Goal: Task Accomplishment & Management: Manage account settings

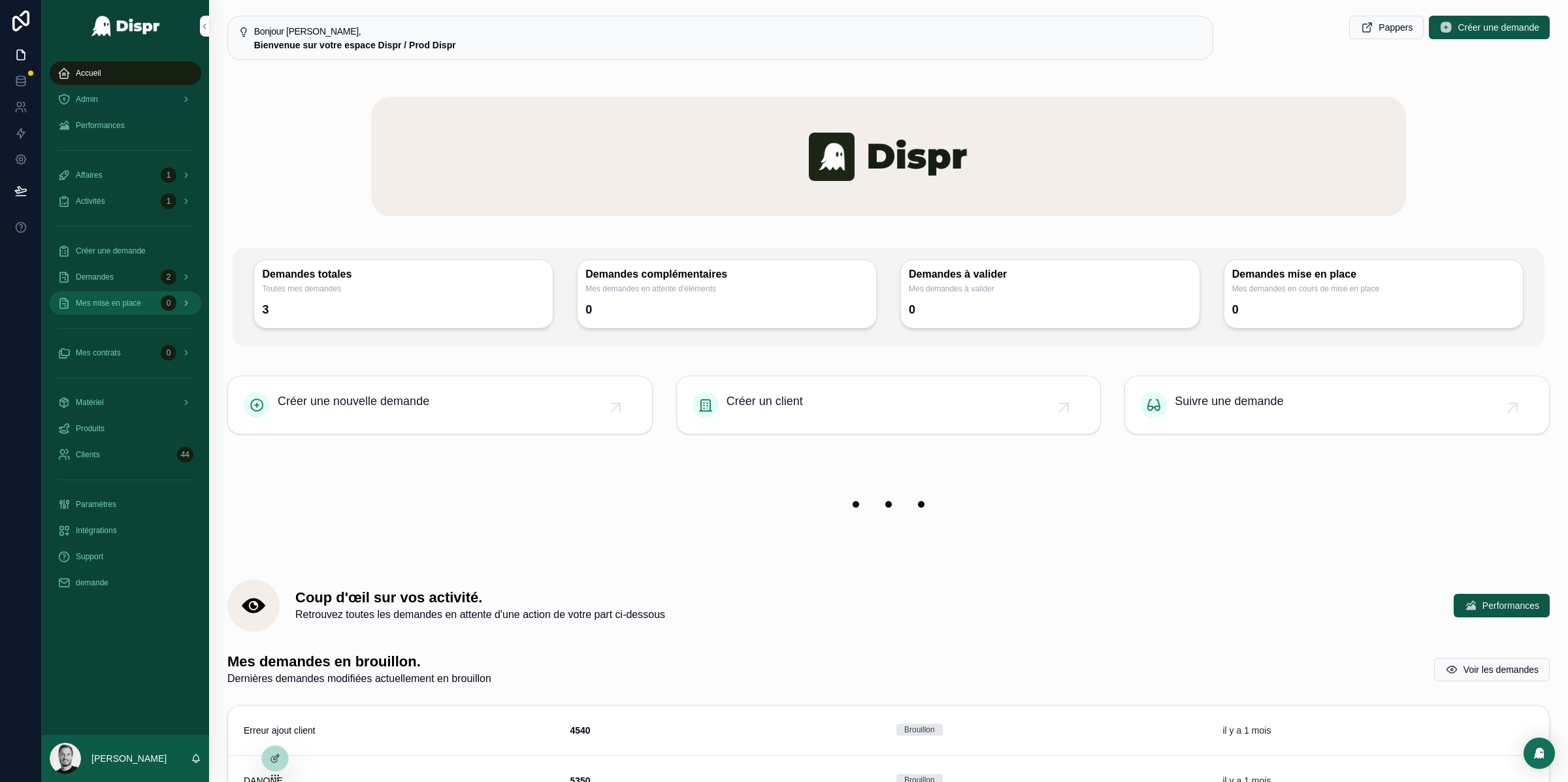
click at [128, 302] on span "Mes mise en place" at bounding box center [109, 303] width 66 height 10
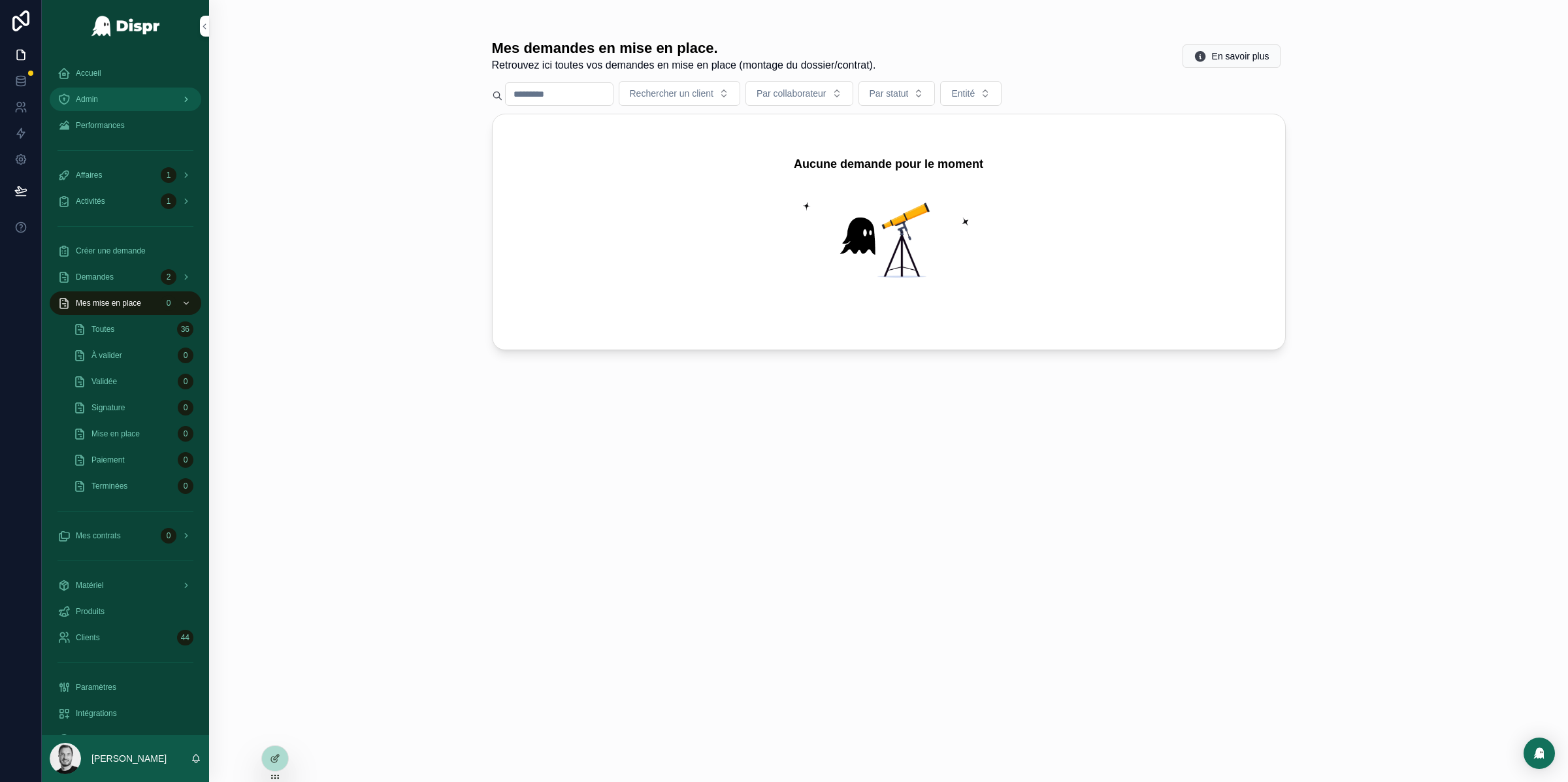
click at [120, 96] on div "Admin" at bounding box center [125, 99] width 136 height 21
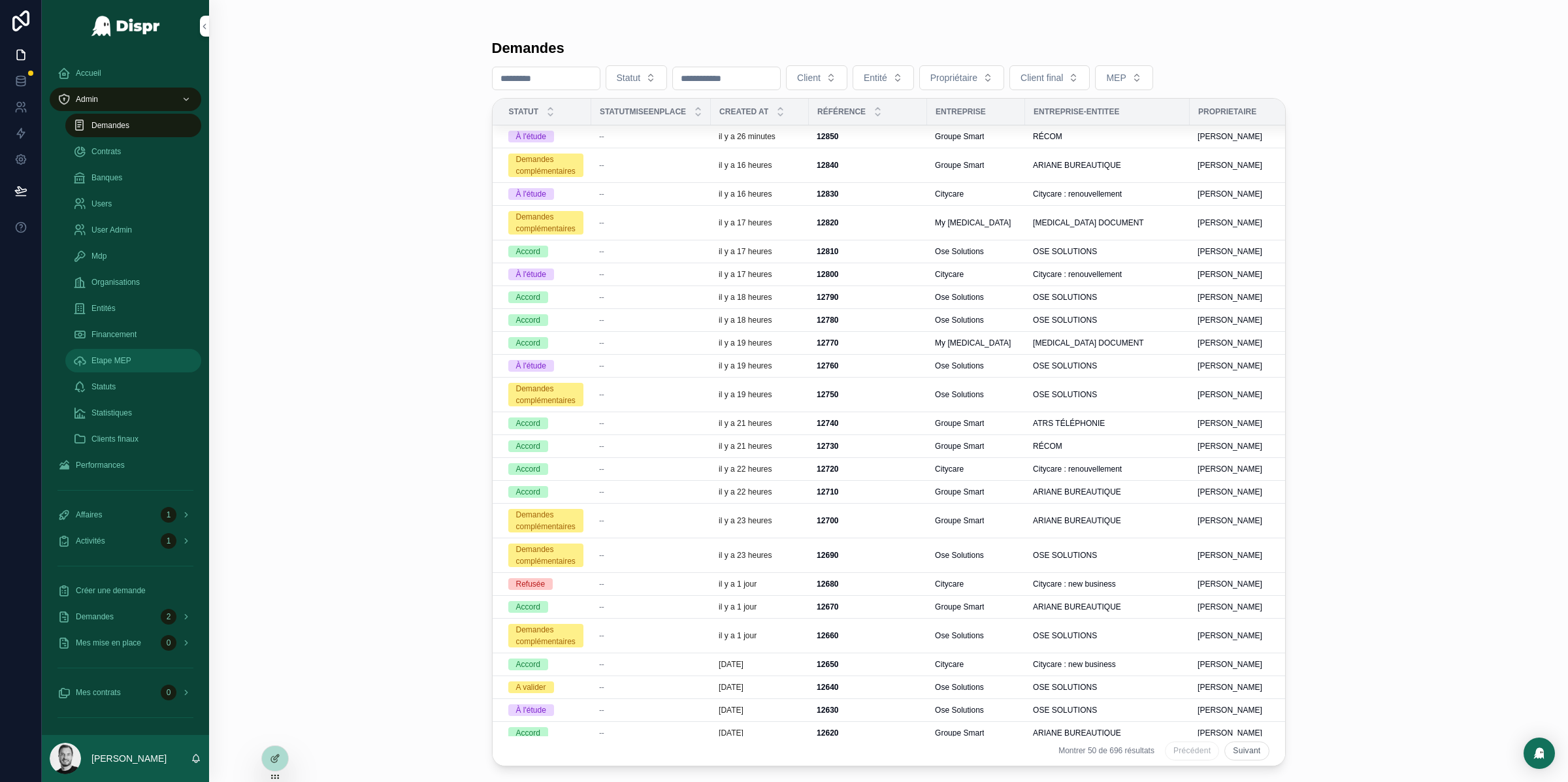
click at [128, 356] on span "Etape MEP" at bounding box center [111, 361] width 40 height 10
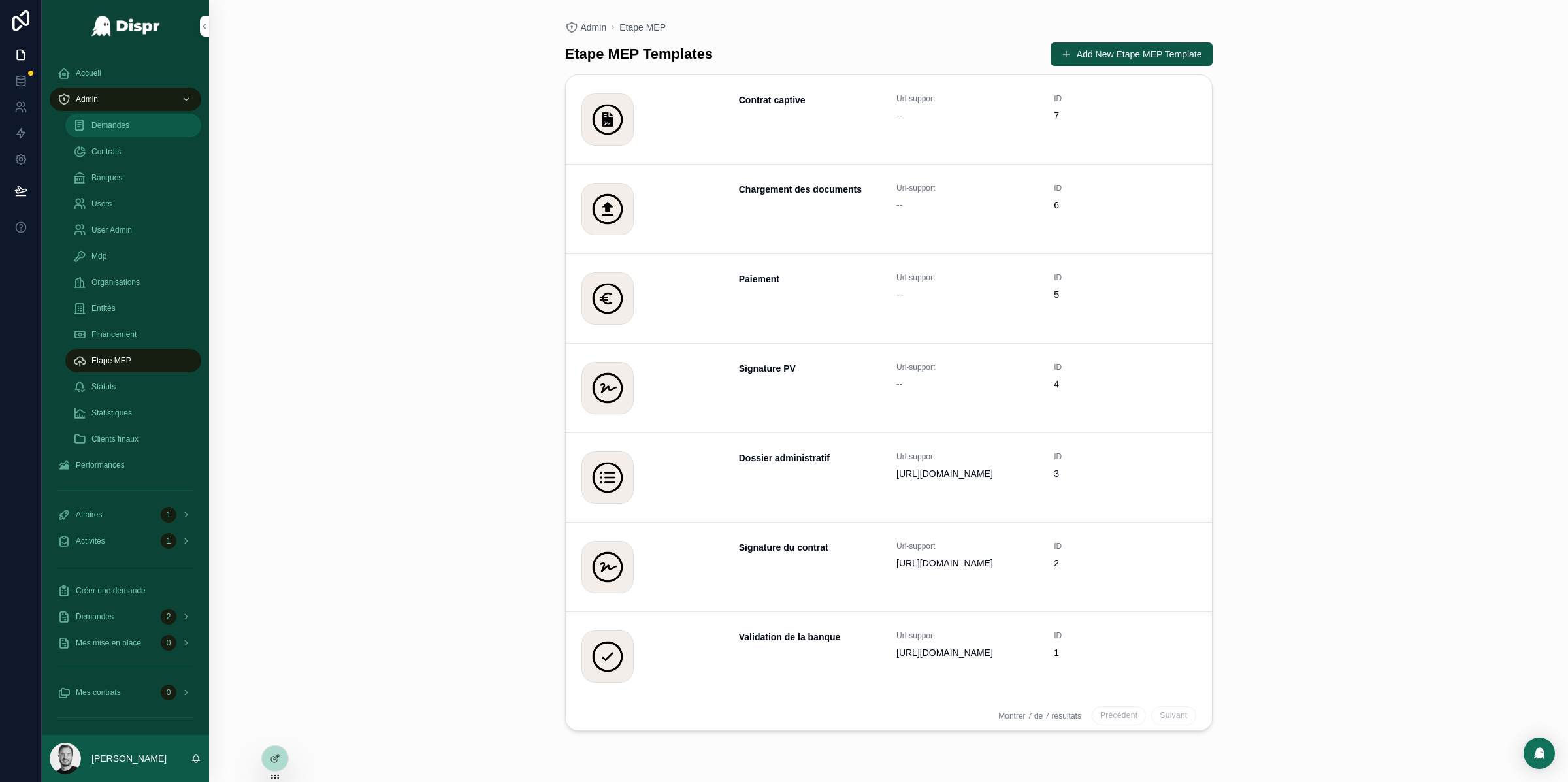
click at [126, 128] on span "Demandes" at bounding box center [110, 125] width 38 height 10
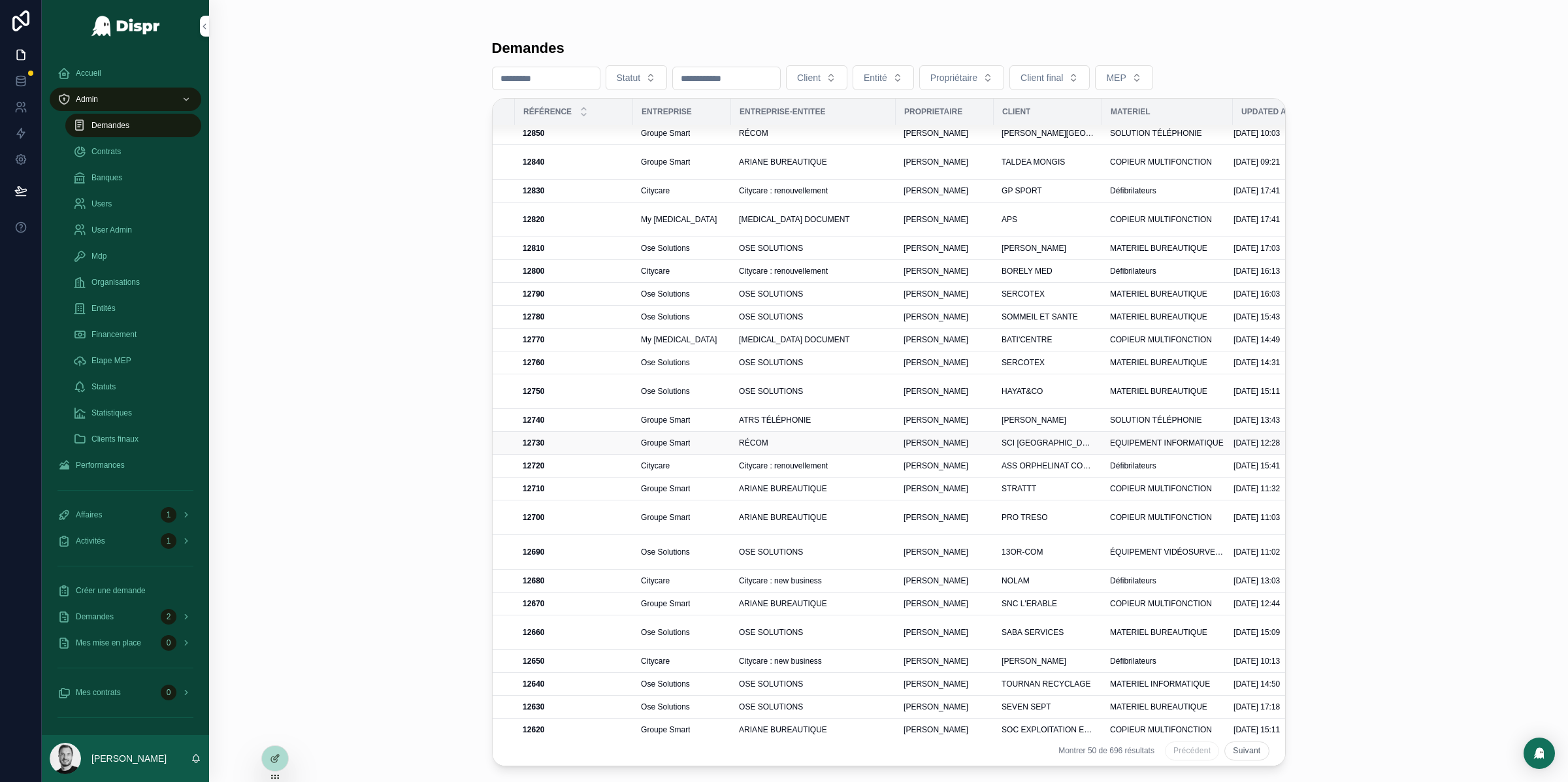
scroll to position [0, 294]
click at [1063, 77] on span "Client final" at bounding box center [1042, 78] width 42 height 13
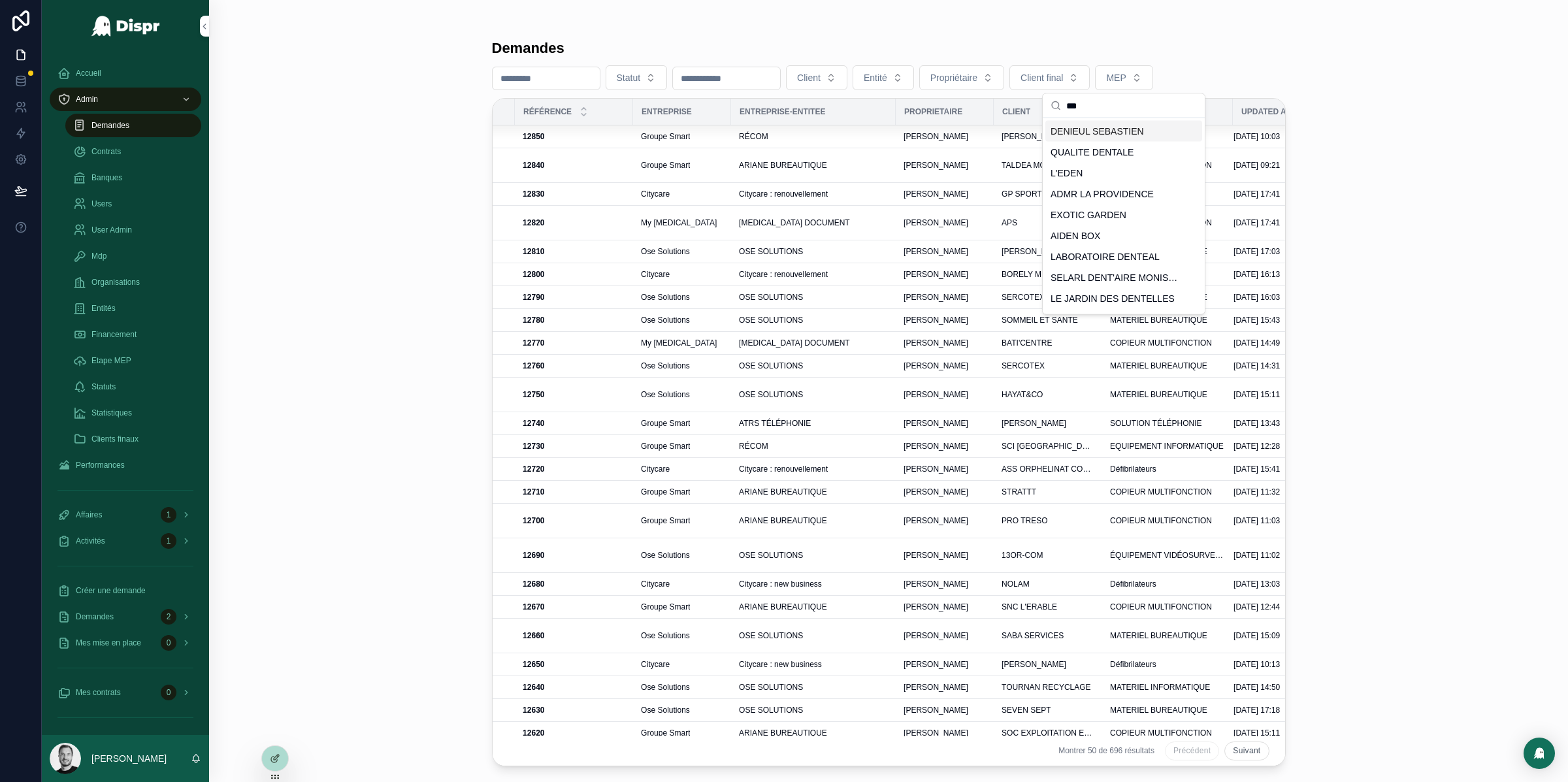
type input "***"
click at [1090, 133] on span "DENIEUL SEBASTIEN" at bounding box center [1097, 131] width 93 height 13
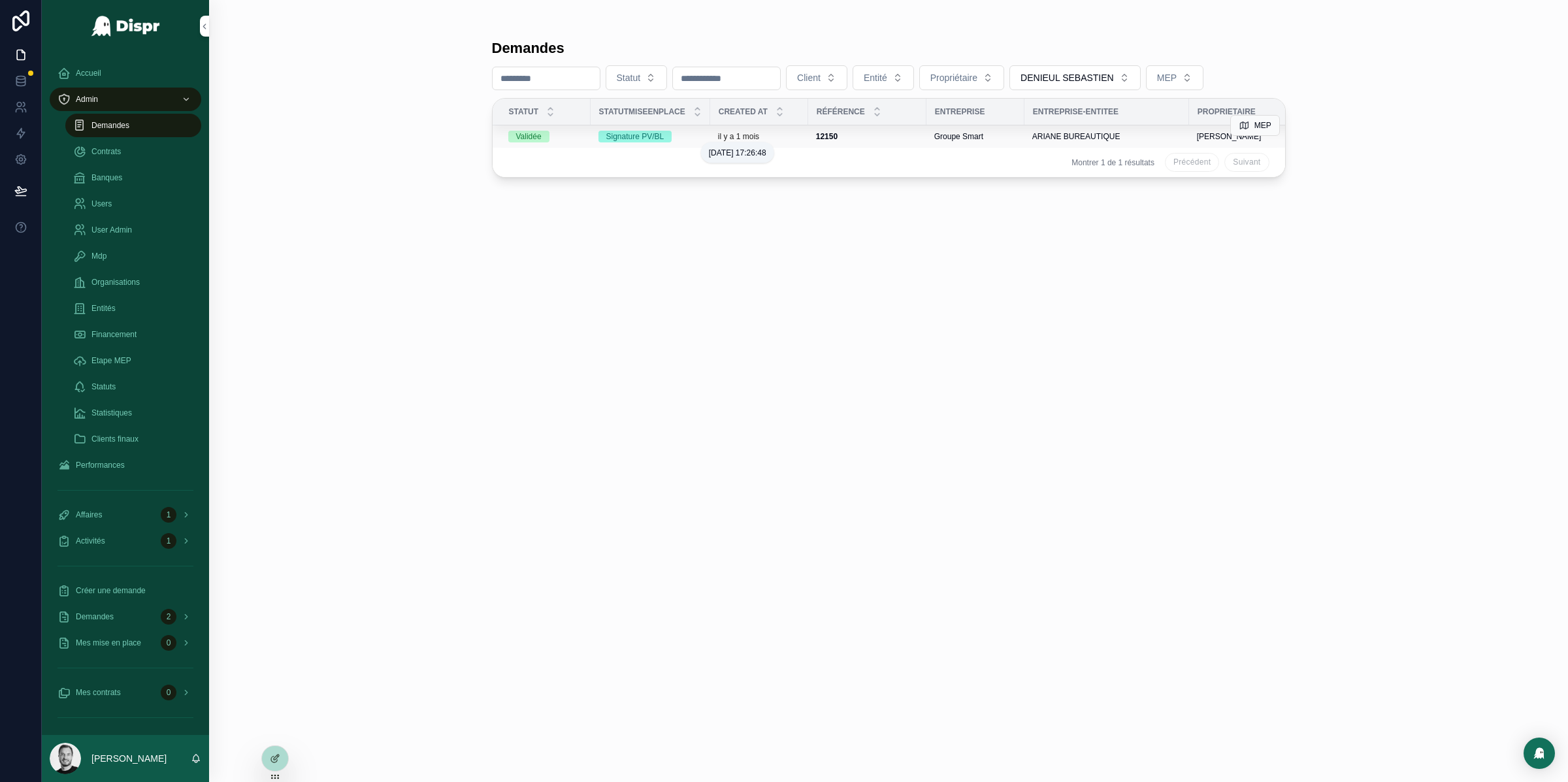
click at [760, 137] on p "il y a 1 mois" at bounding box center [738, 136] width 41 height 10
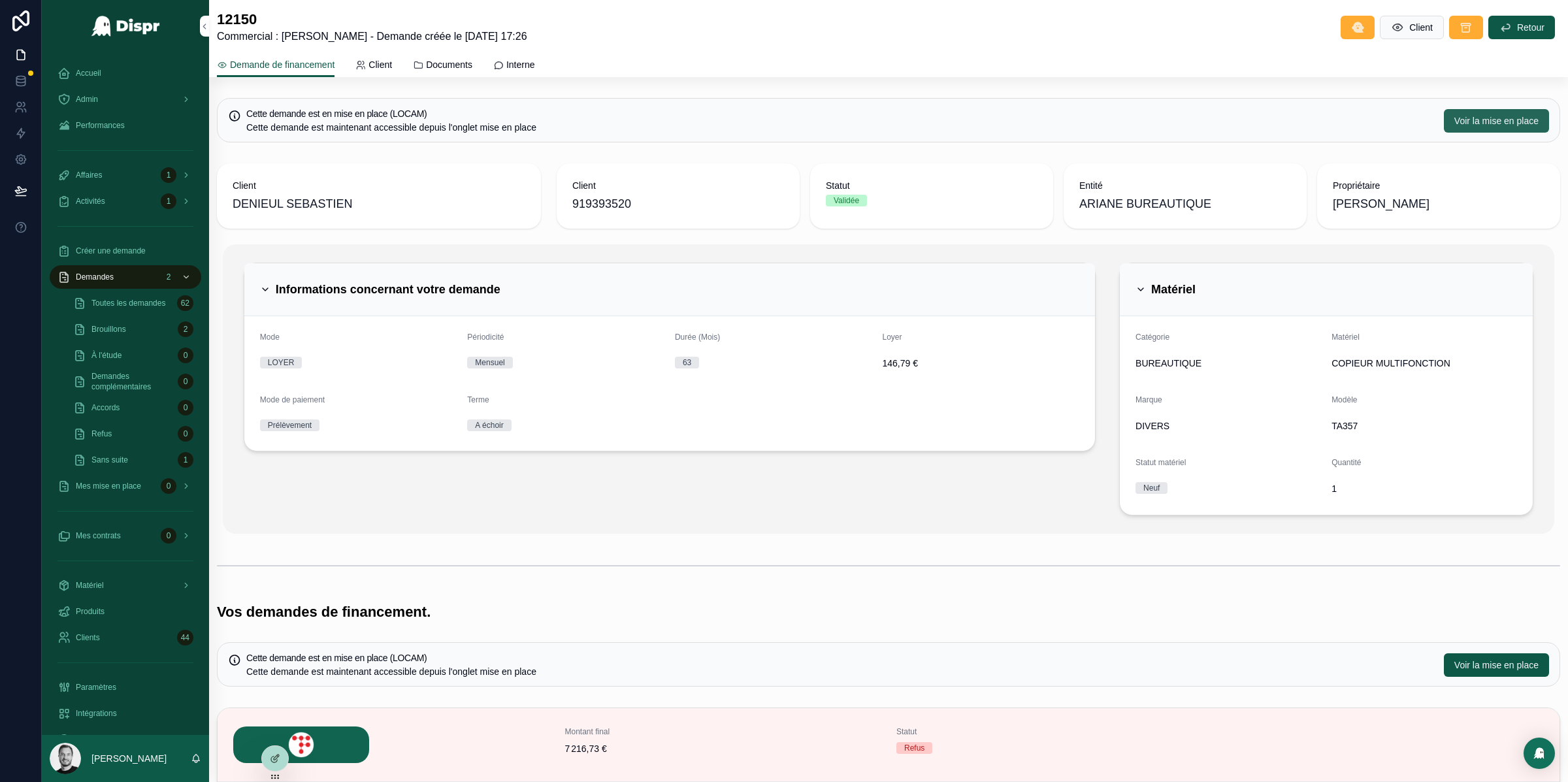
click at [1470, 114] on span "Voir la mise en place" at bounding box center [1497, 121] width 85 height 13
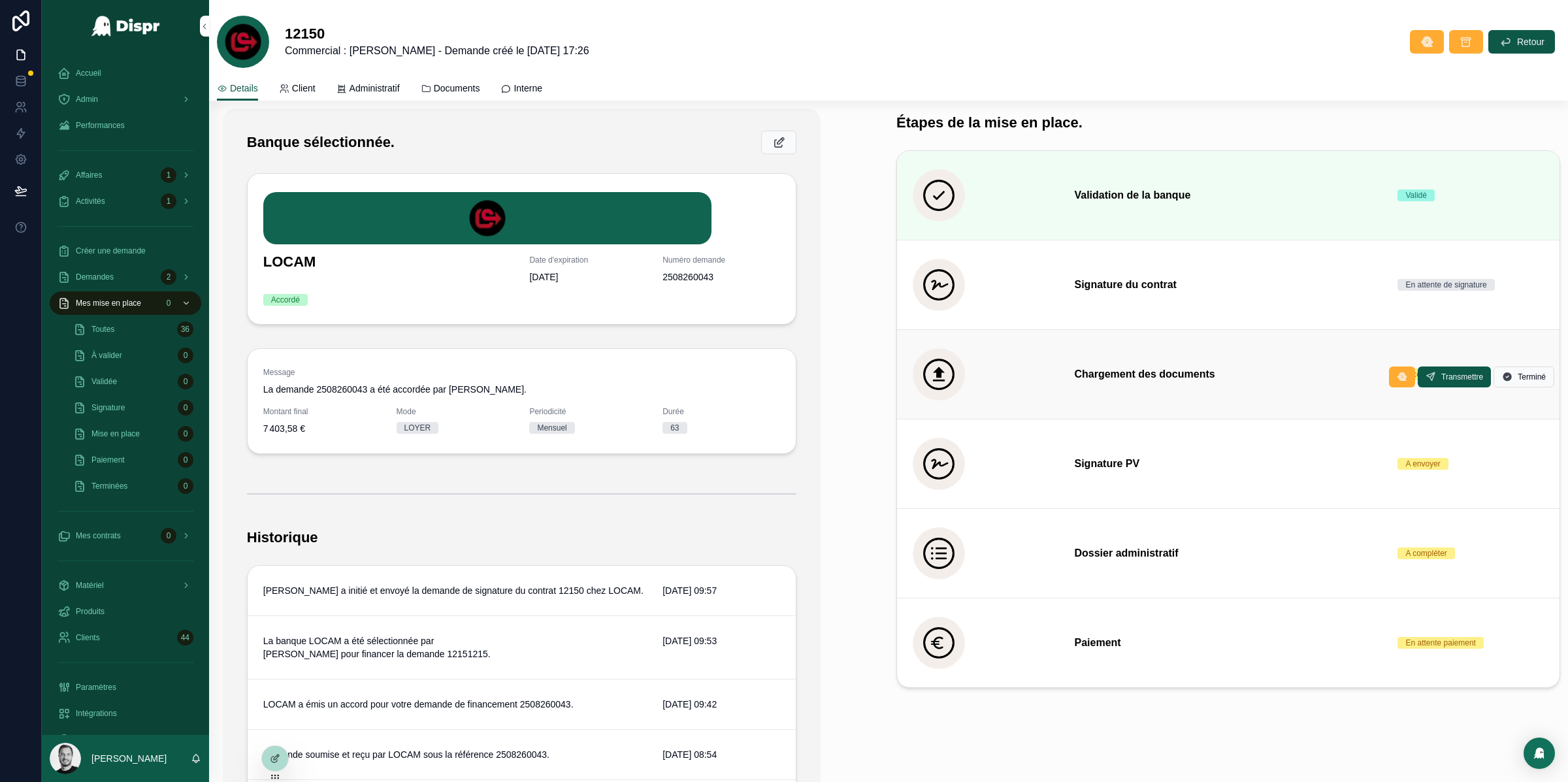
scroll to position [370, 0]
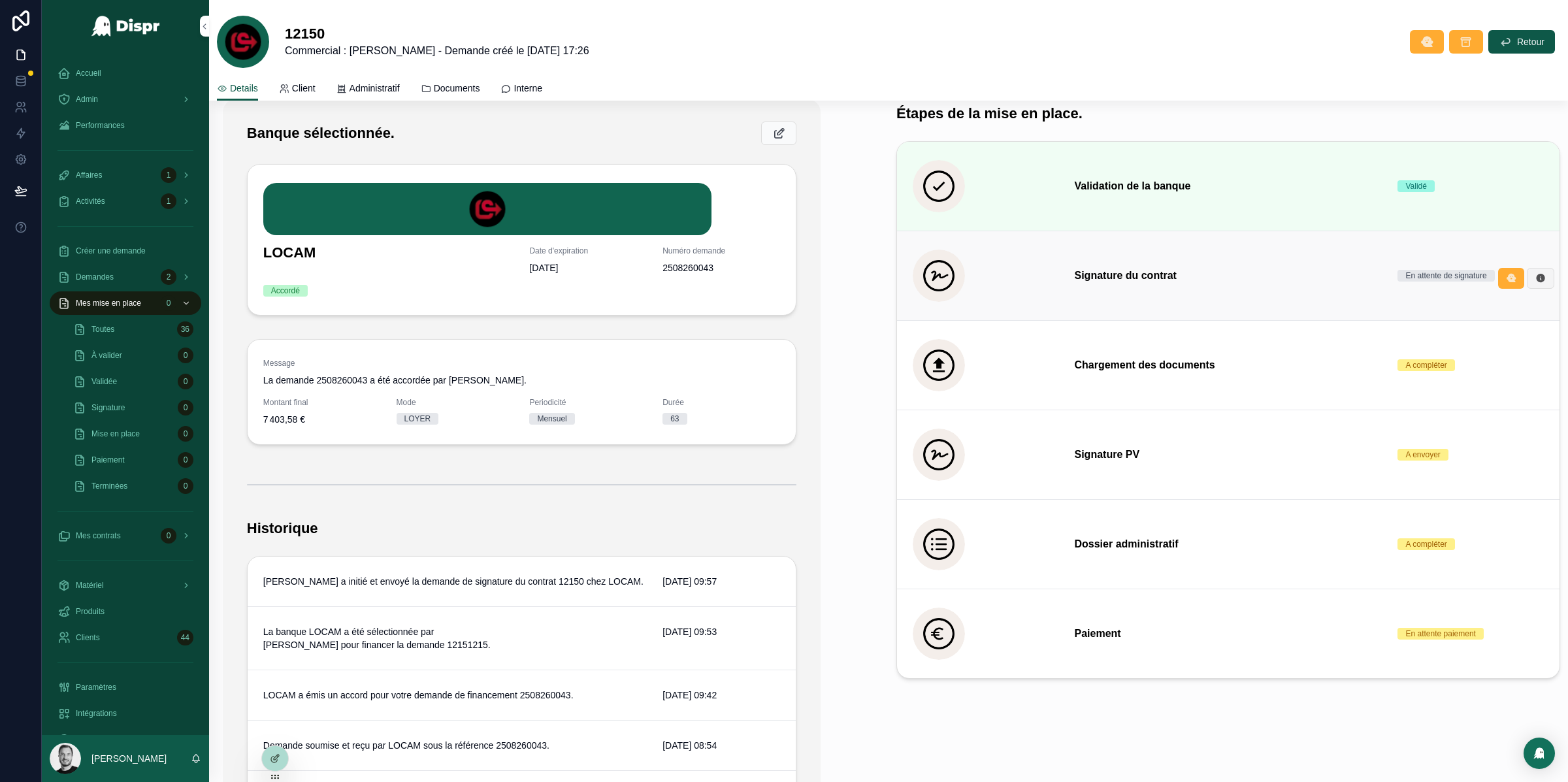
click at [1535, 275] on icon "scrollable content" at bounding box center [1540, 278] width 10 height 10
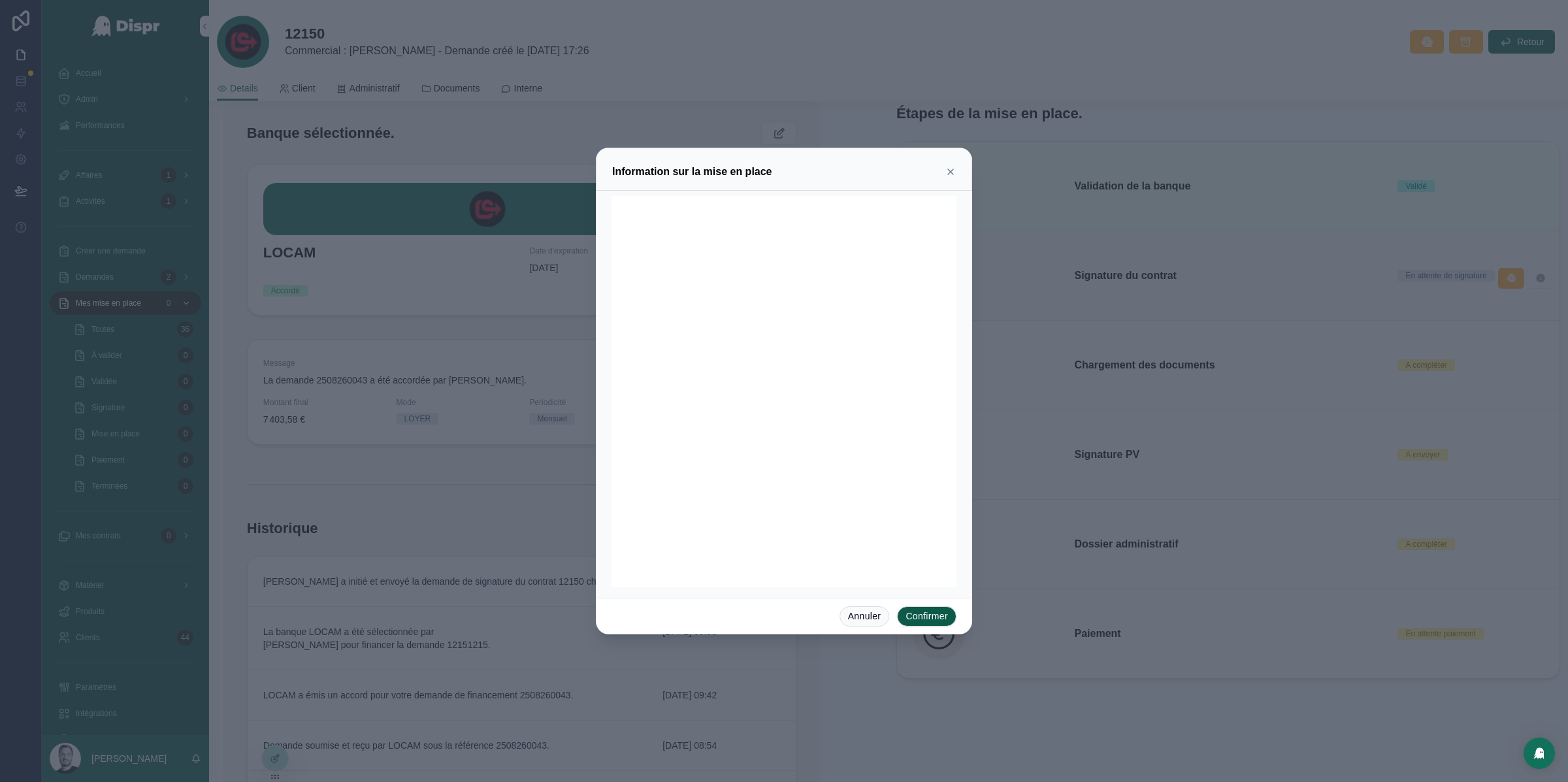
click at [947, 173] on icon at bounding box center [951, 172] width 10 height 10
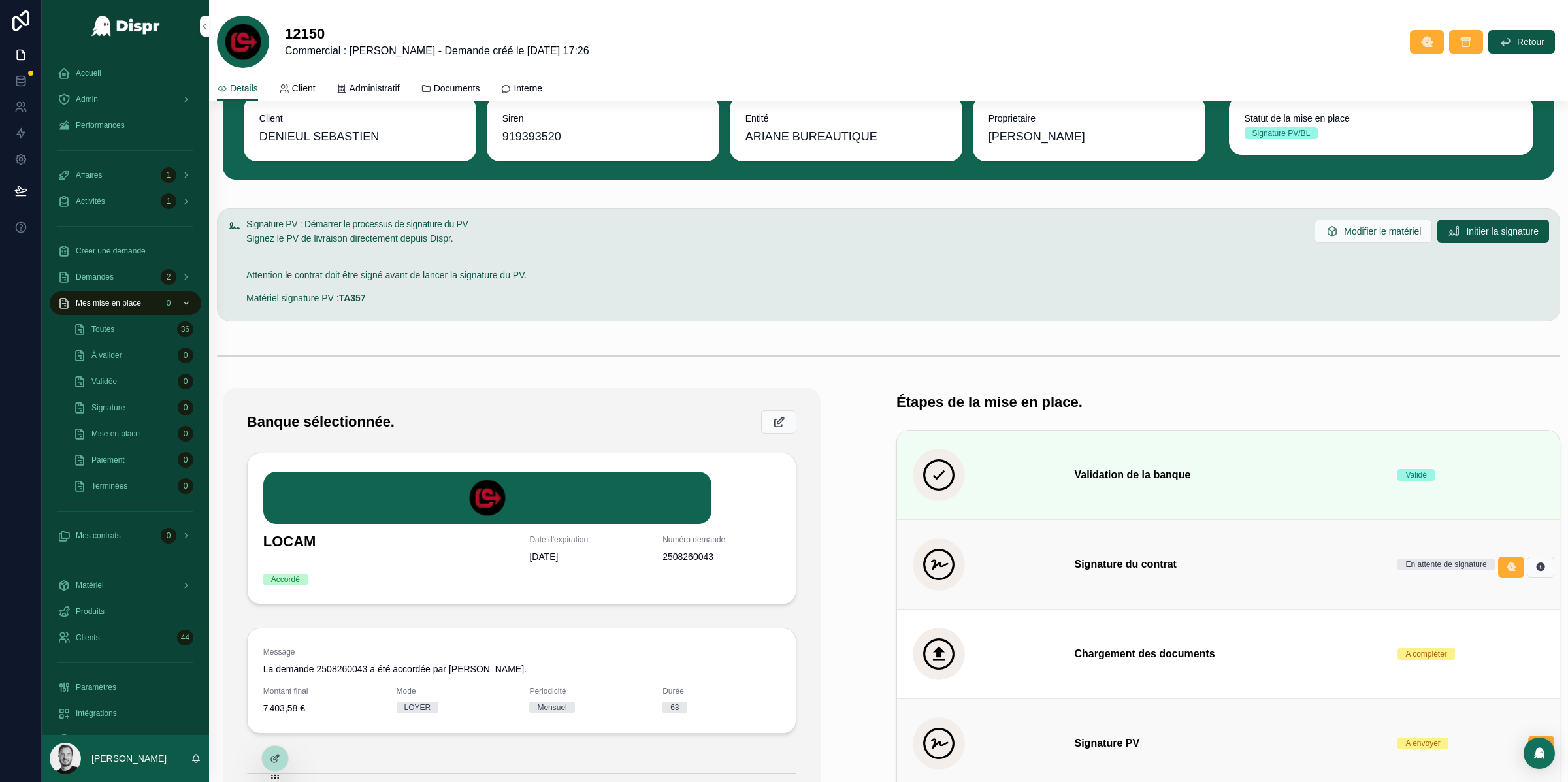
scroll to position [238, 0]
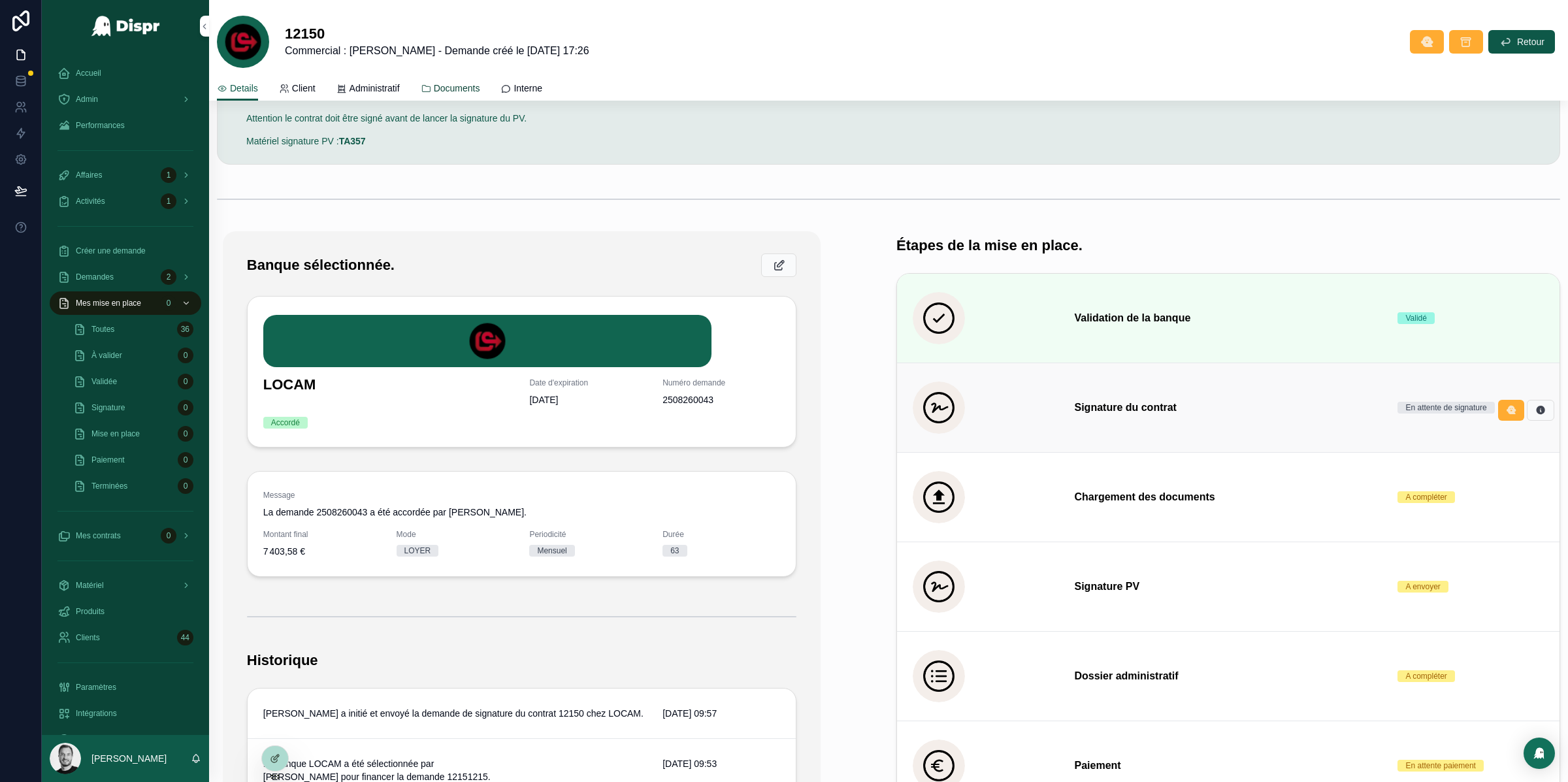
click at [466, 89] on span "Documents" at bounding box center [457, 88] width 47 height 13
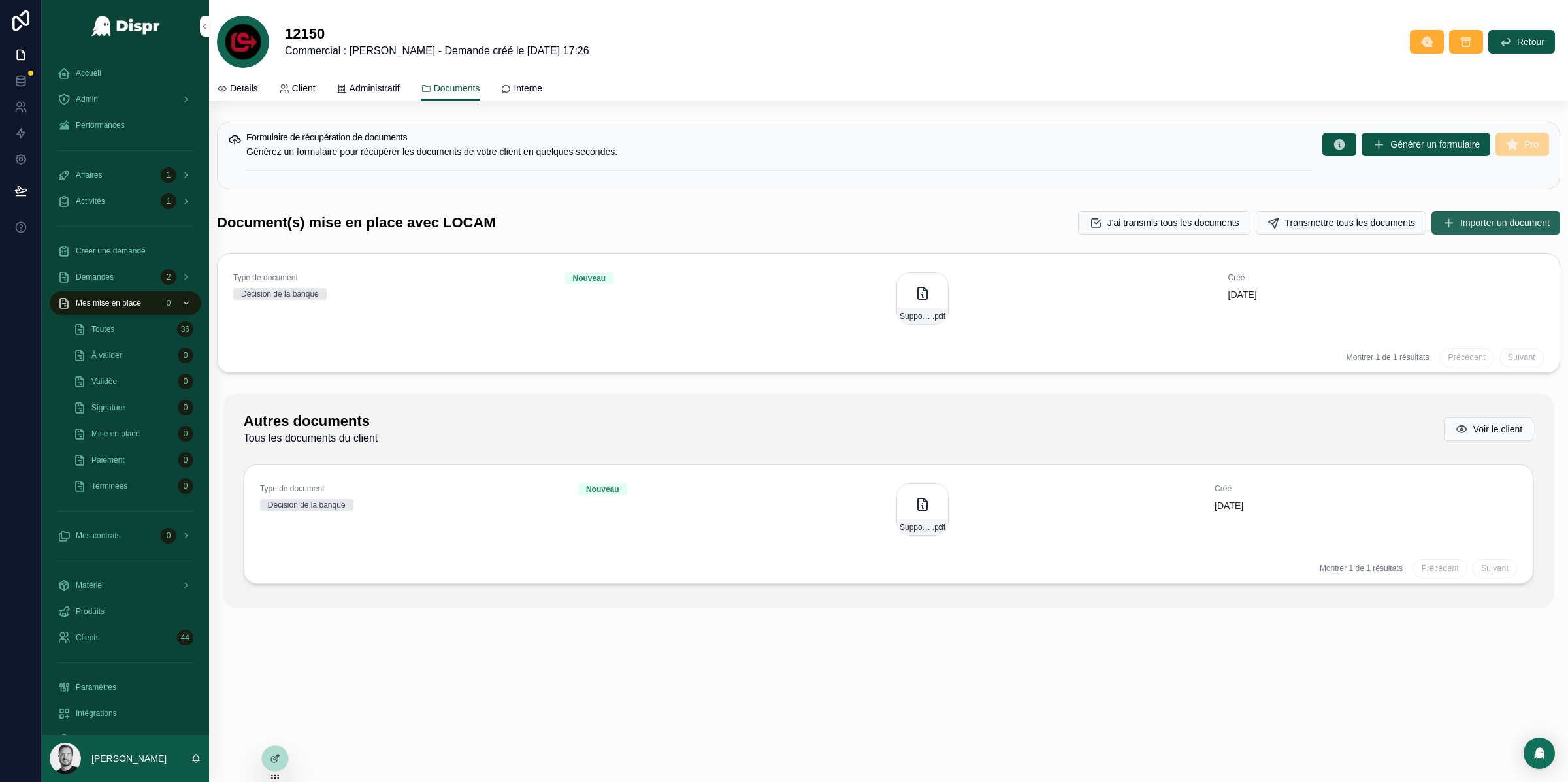
click at [1491, 222] on span "Importer un document" at bounding box center [1505, 223] width 90 height 13
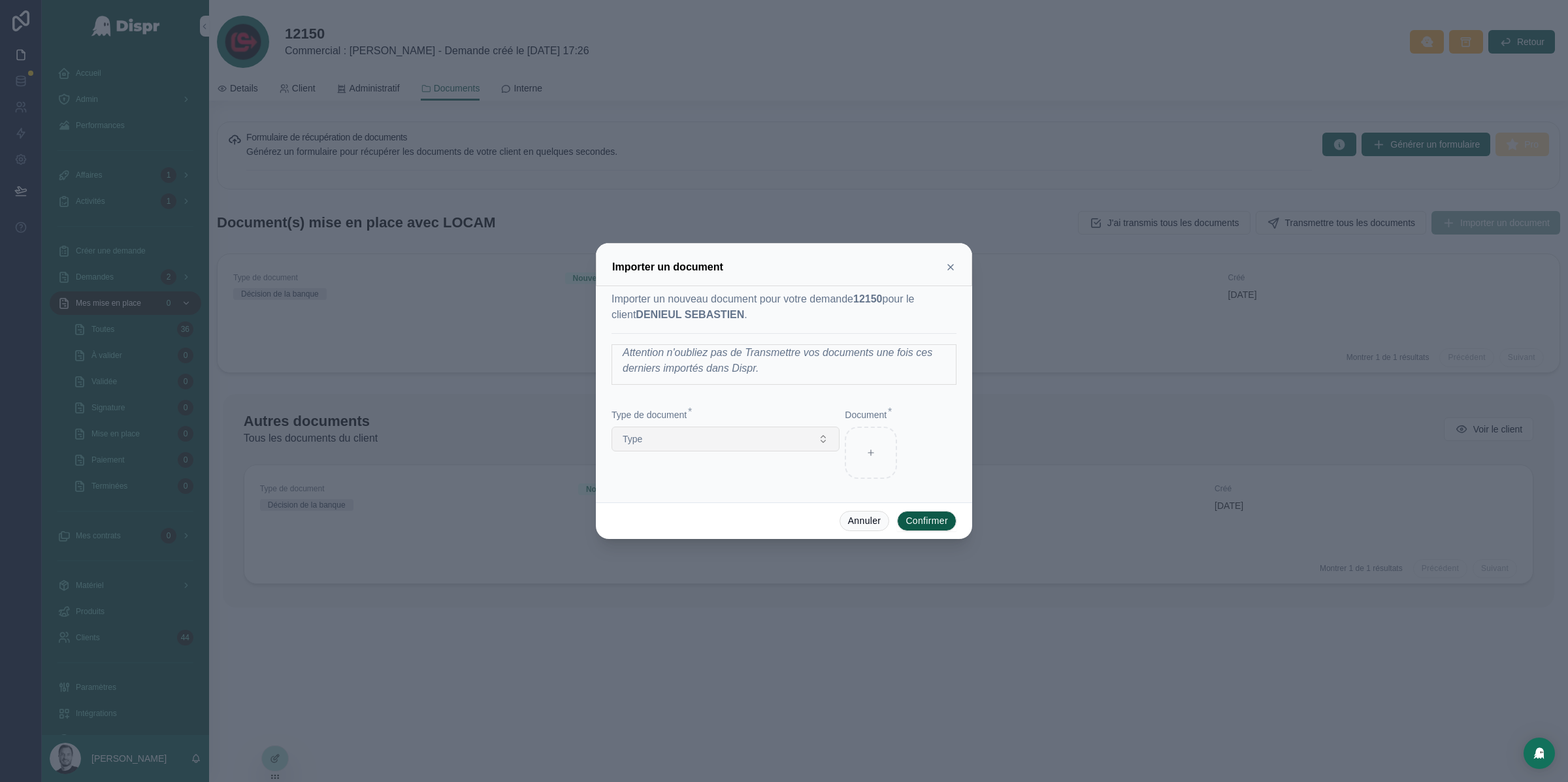
click at [740, 440] on button "Type" at bounding box center [725, 439] width 228 height 25
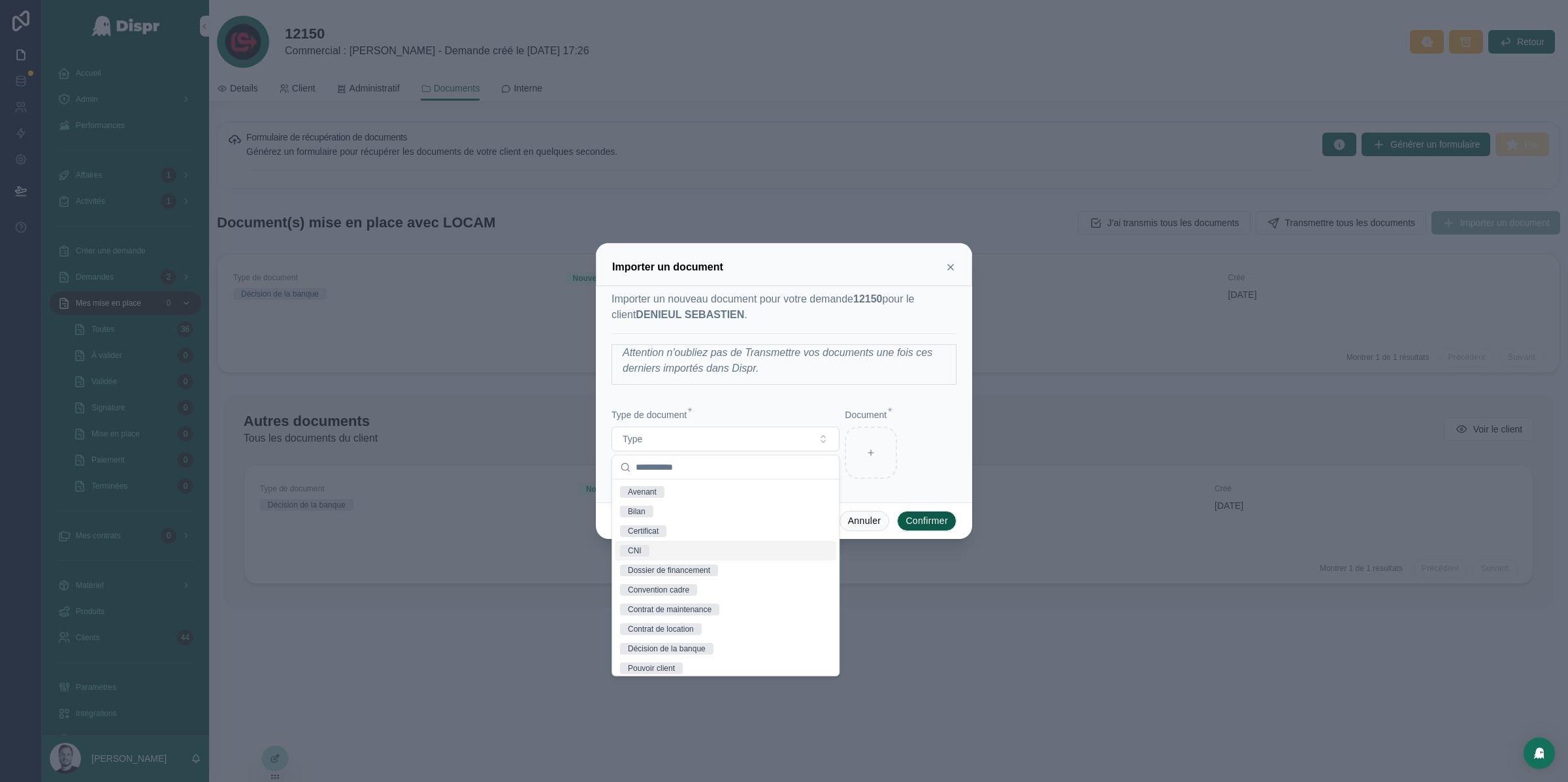
scroll to position [44, 0]
click at [748, 627] on div "Contrat de location" at bounding box center [725, 624] width 222 height 20
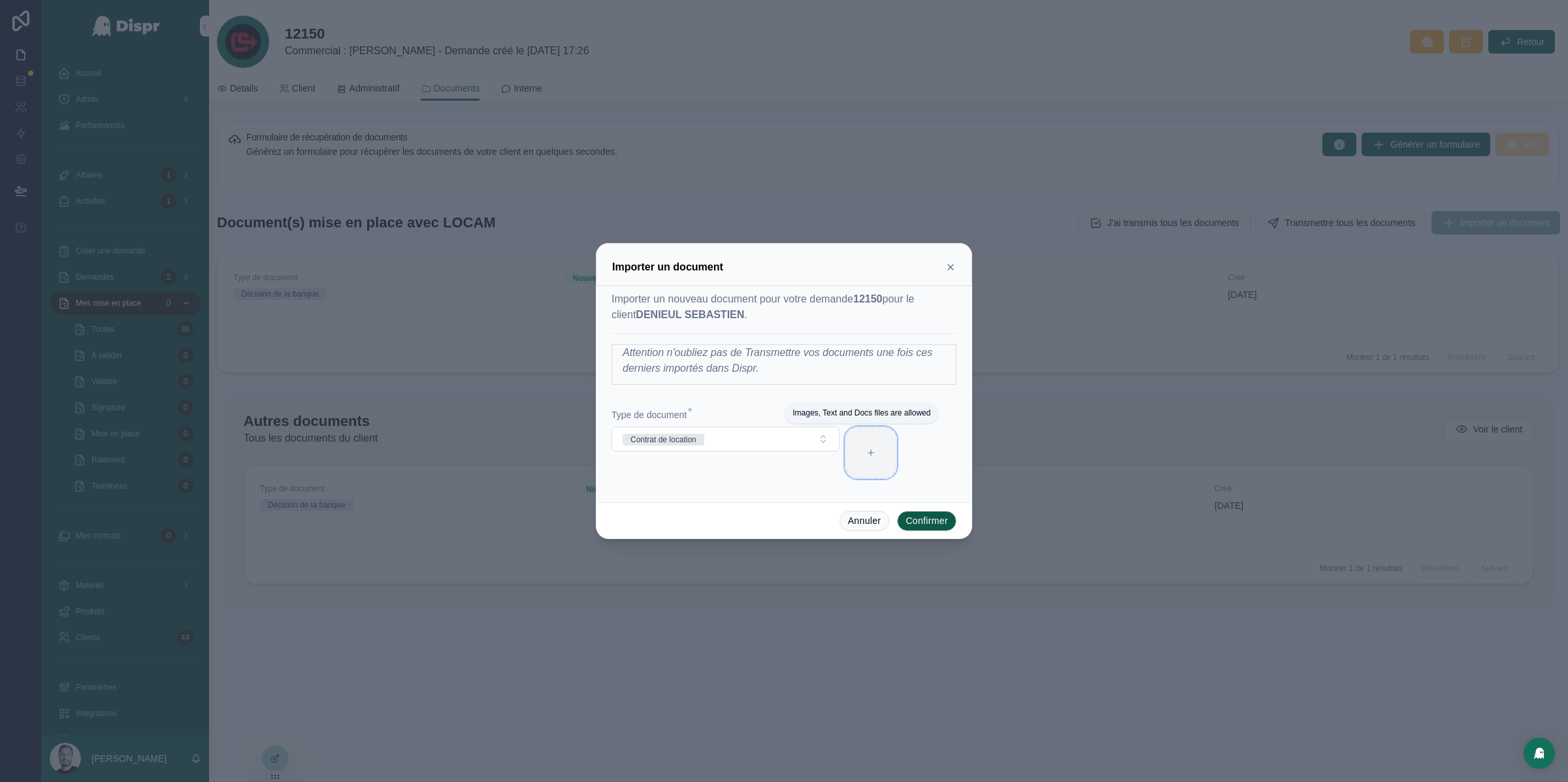
click at [874, 451] on icon at bounding box center [871, 453] width 9 height 9
type input "**********"
click at [947, 522] on button "Confirmer" at bounding box center [927, 521] width 60 height 21
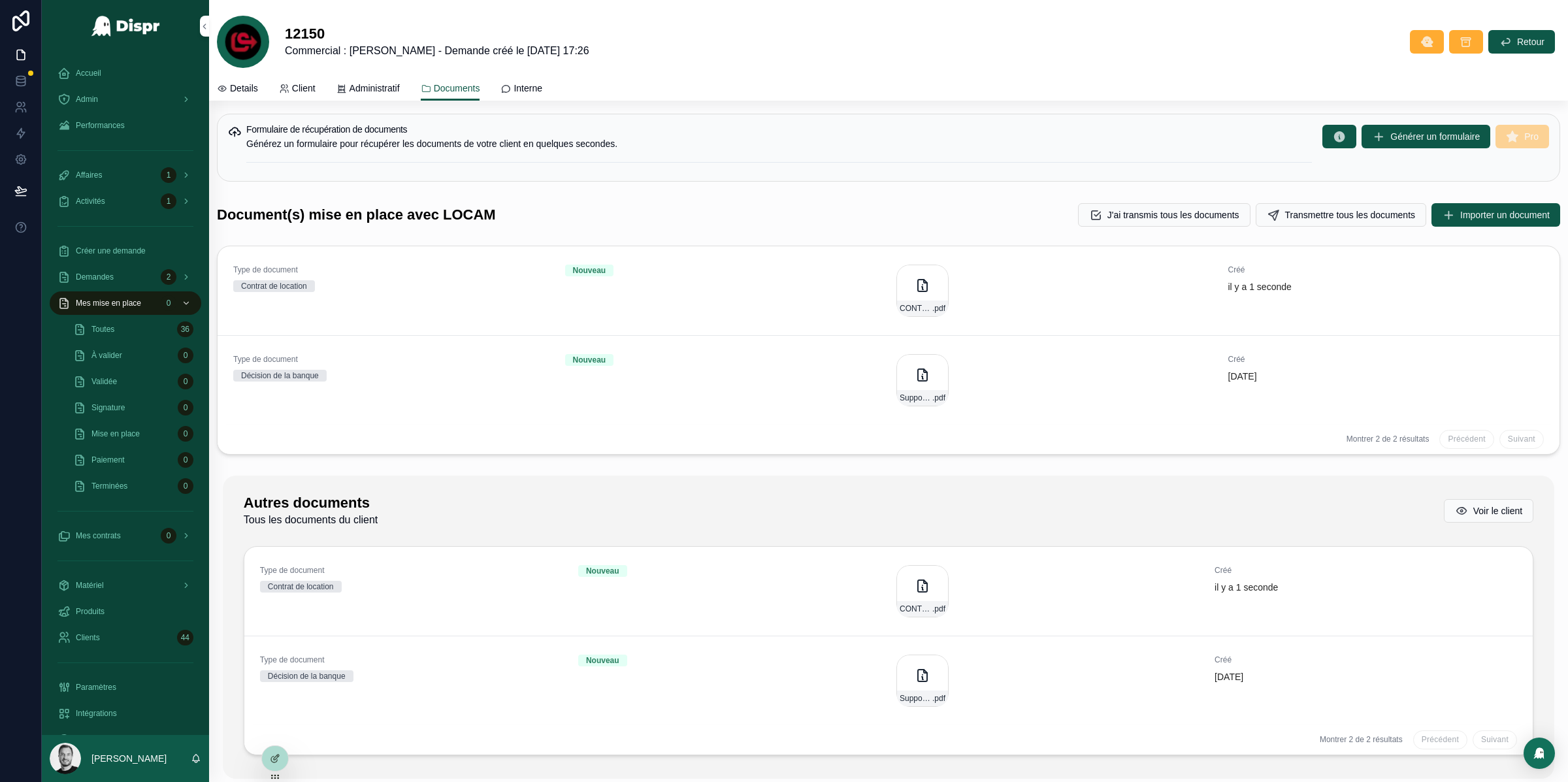
scroll to position [0, 0]
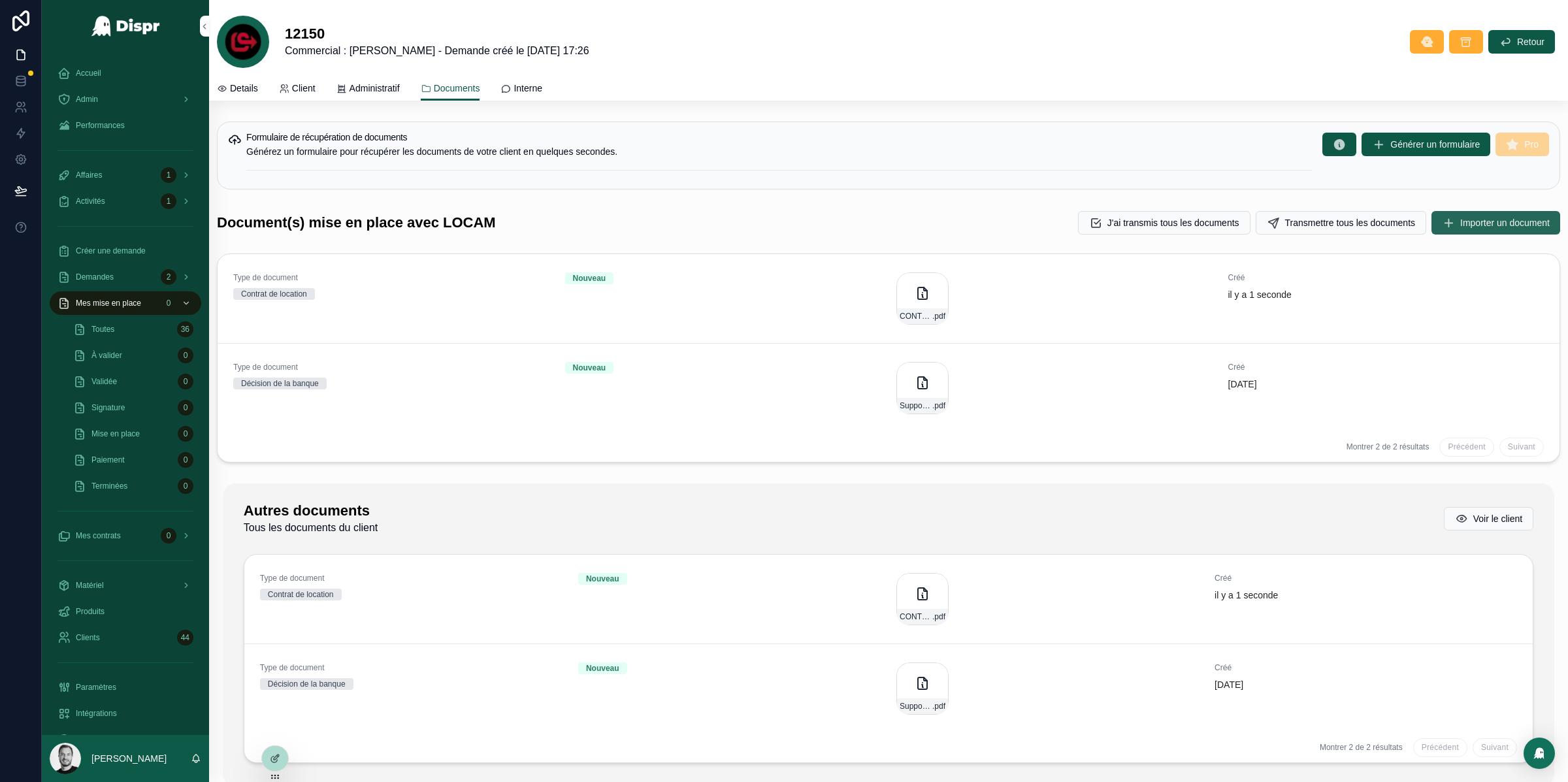
click at [1460, 221] on span "Importer un document" at bounding box center [1505, 223] width 90 height 13
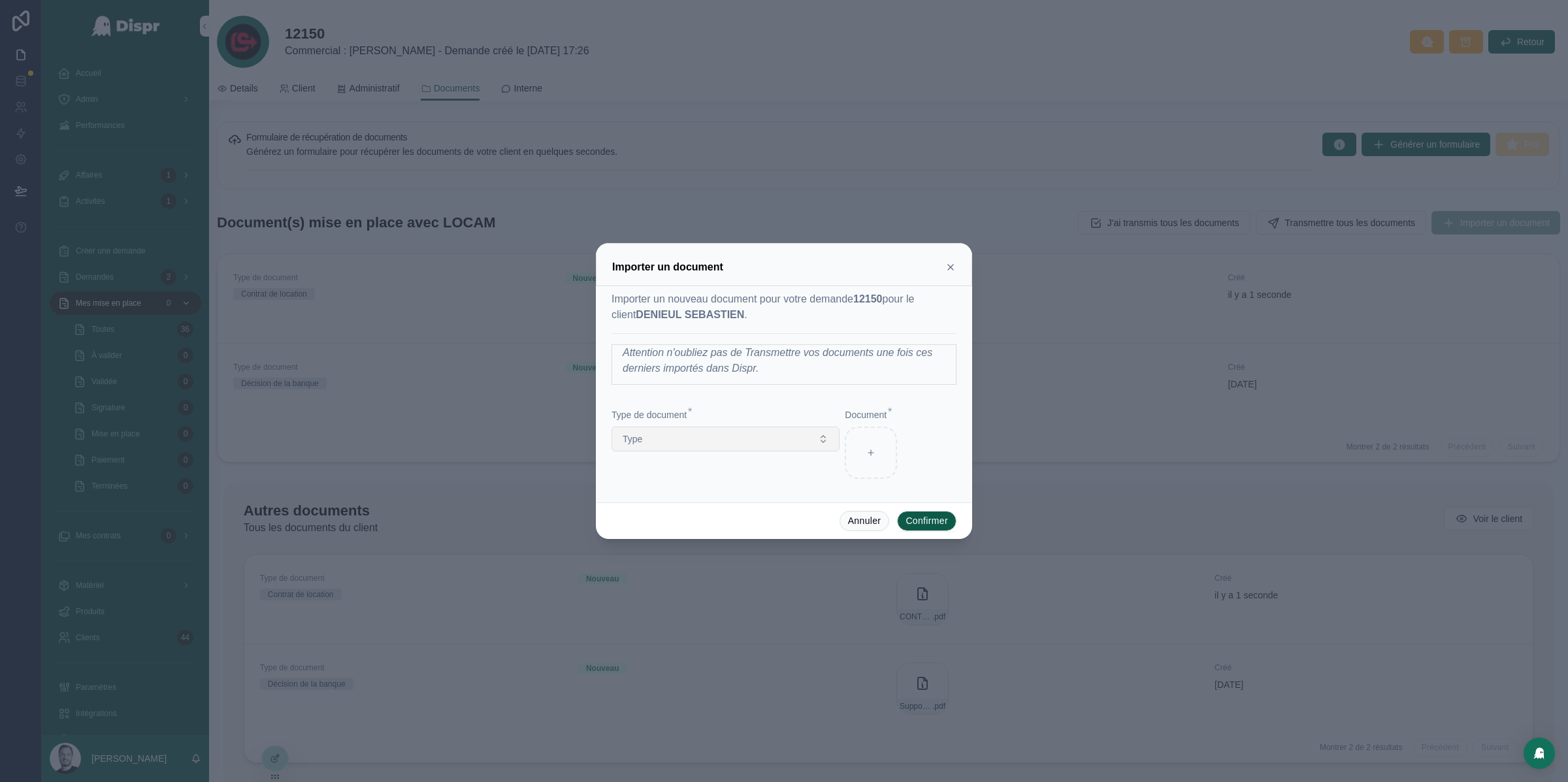
click at [766, 435] on button "Type" at bounding box center [725, 439] width 228 height 25
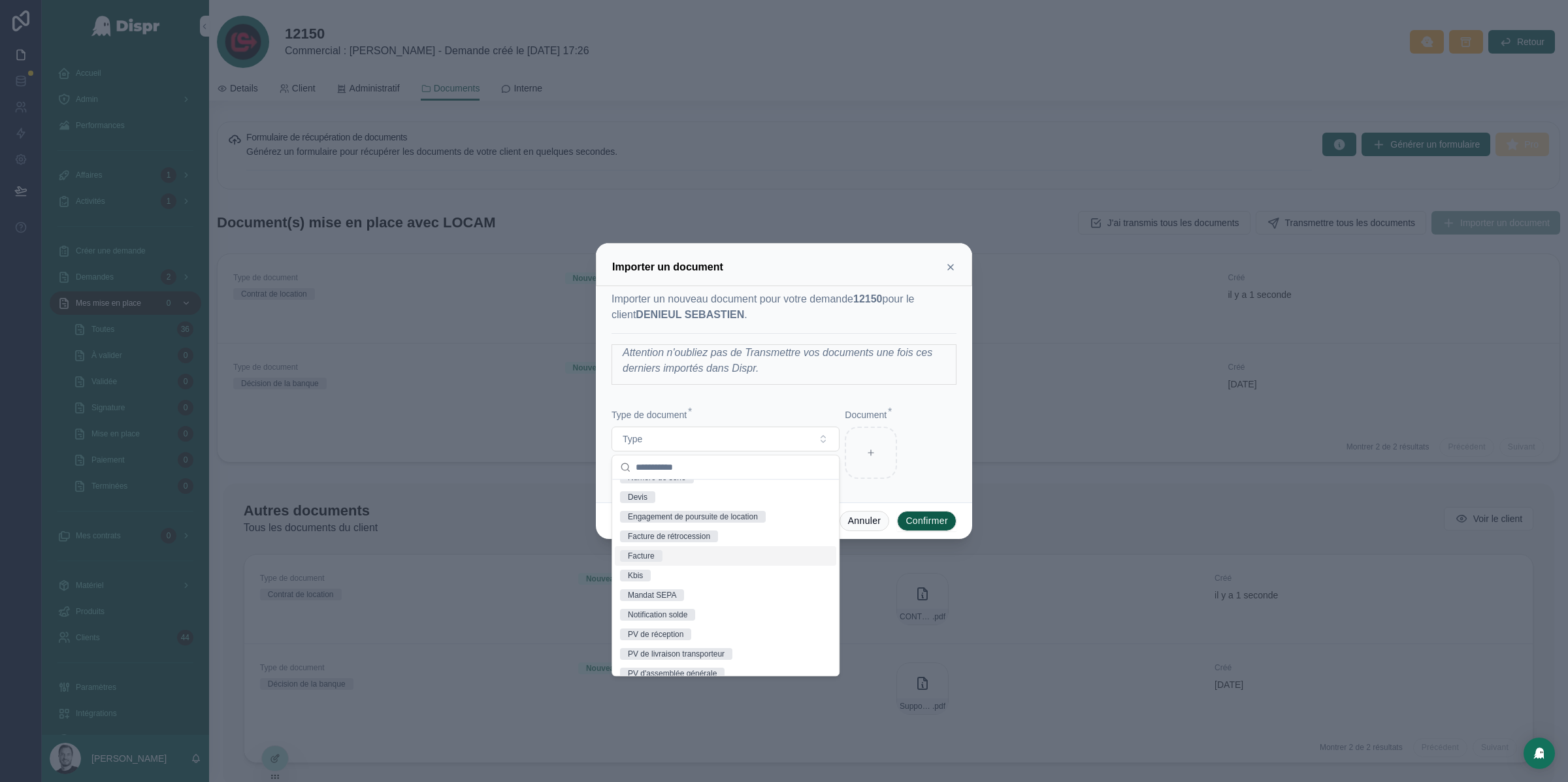
scroll to position [252, 0]
click at [729, 595] on div "Mandat SEPA" at bounding box center [725, 593] width 222 height 20
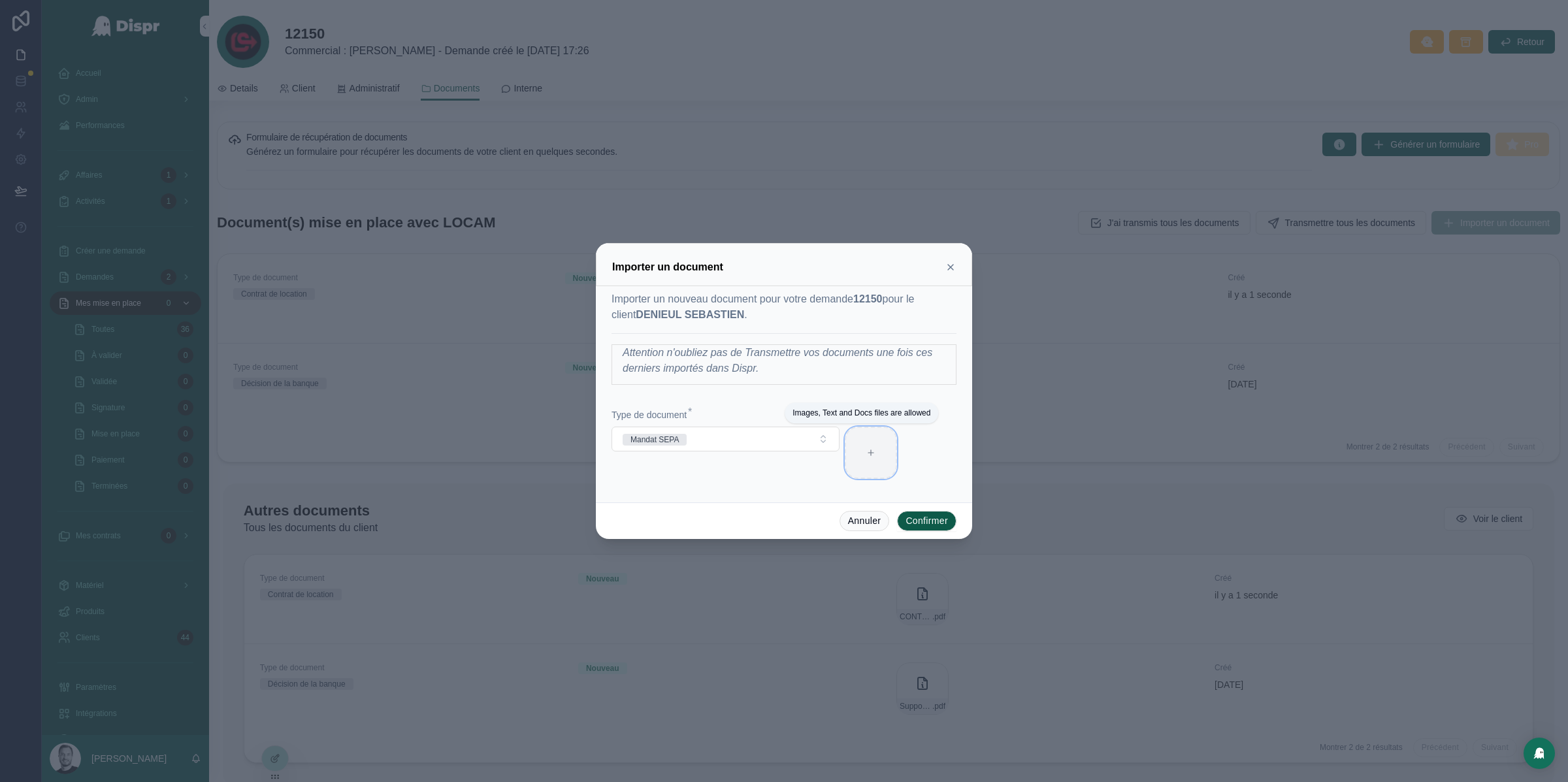
click at [876, 450] on div at bounding box center [871, 453] width 52 height 52
type input "**********"
click at [932, 523] on button "Confirmer" at bounding box center [927, 521] width 60 height 21
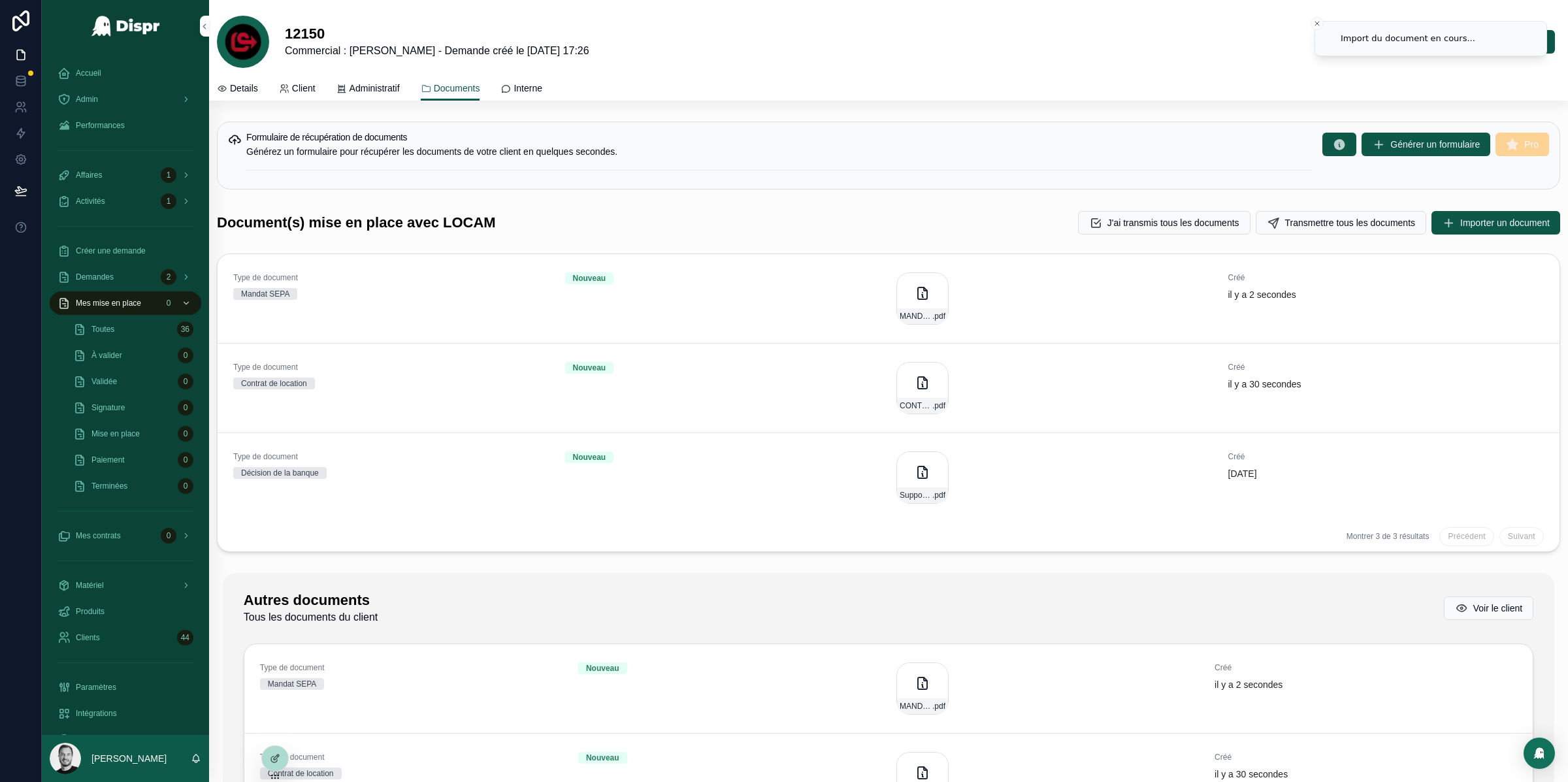
click at [459, 127] on div "Formulaire de récupération de documents [PERSON_NAME] un formulaire pour récupé…" at bounding box center [889, 155] width 1343 height 68
click at [253, 85] on span "Details" at bounding box center [244, 88] width 28 height 13
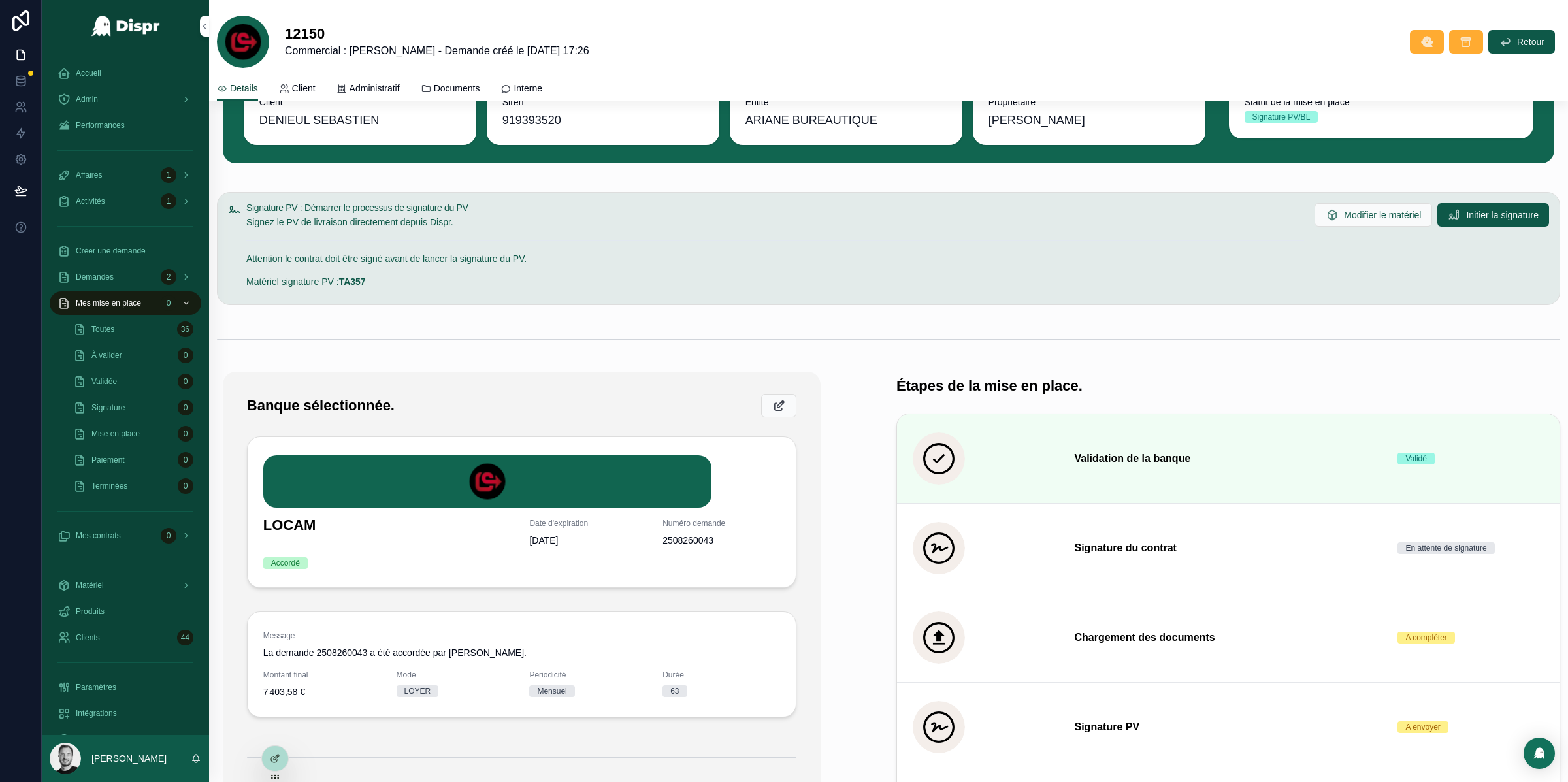
scroll to position [118, 0]
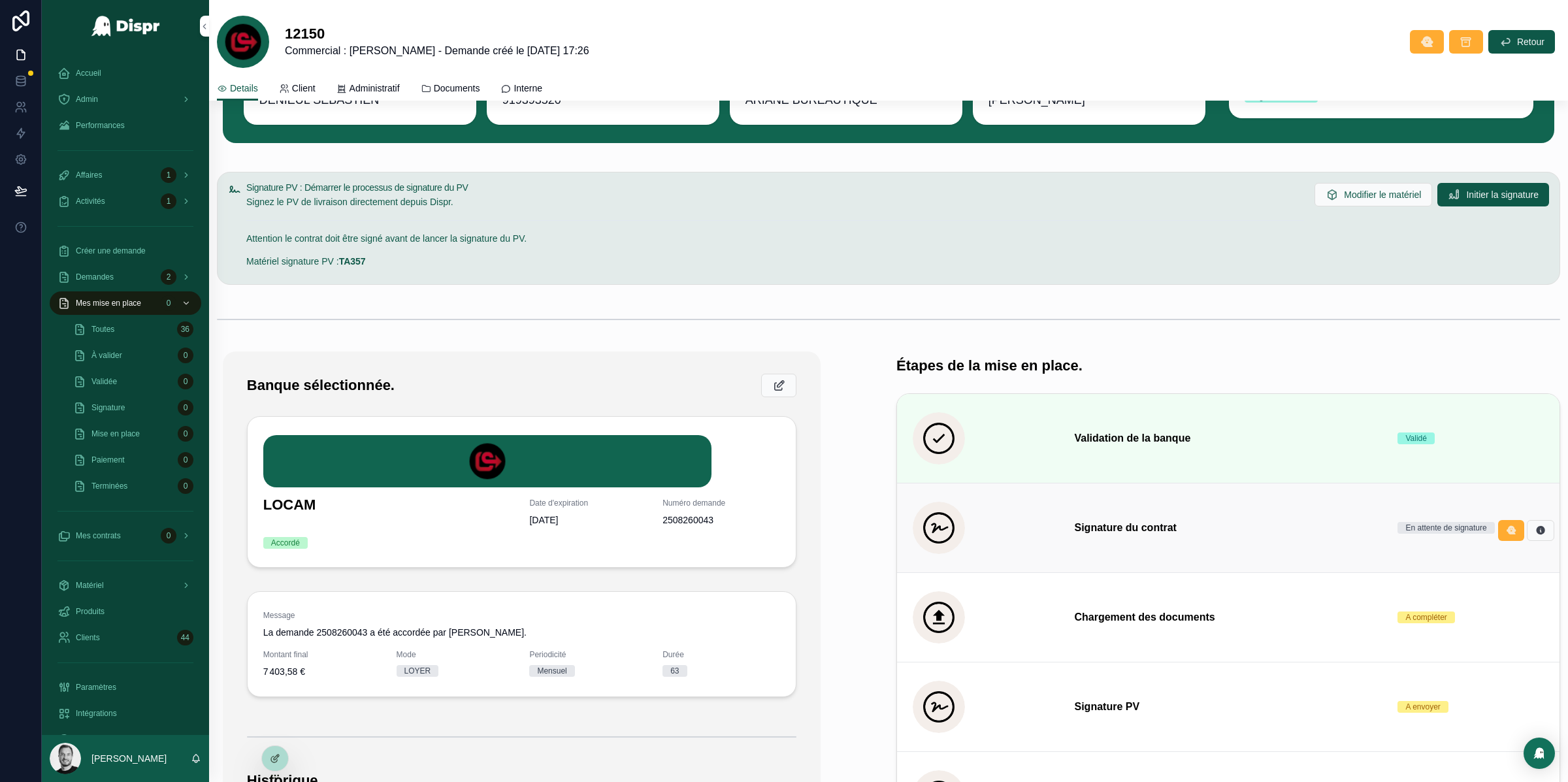
click at [1031, 522] on div "scrollable content" at bounding box center [986, 528] width 147 height 52
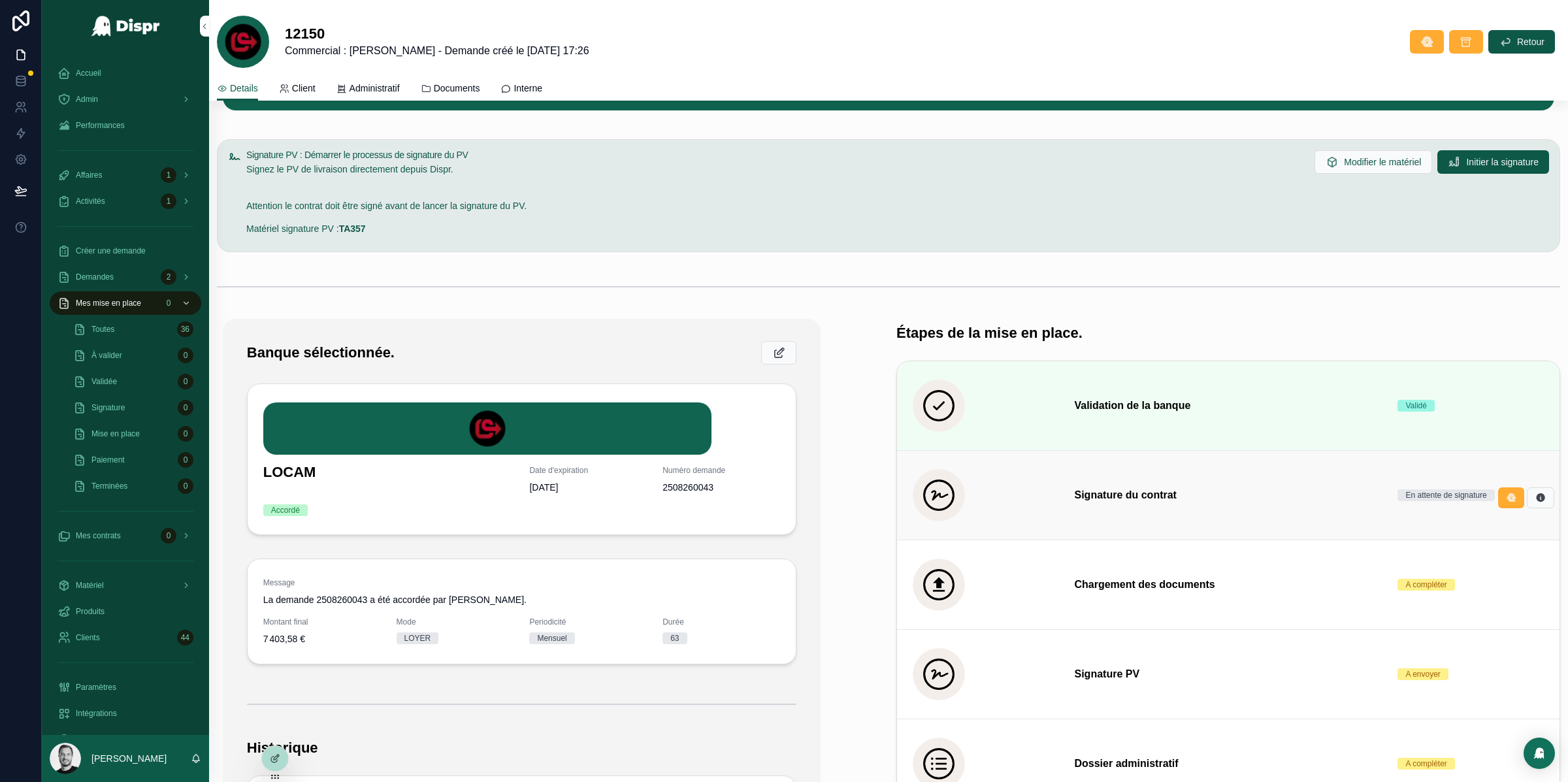
scroll to position [152, 0]
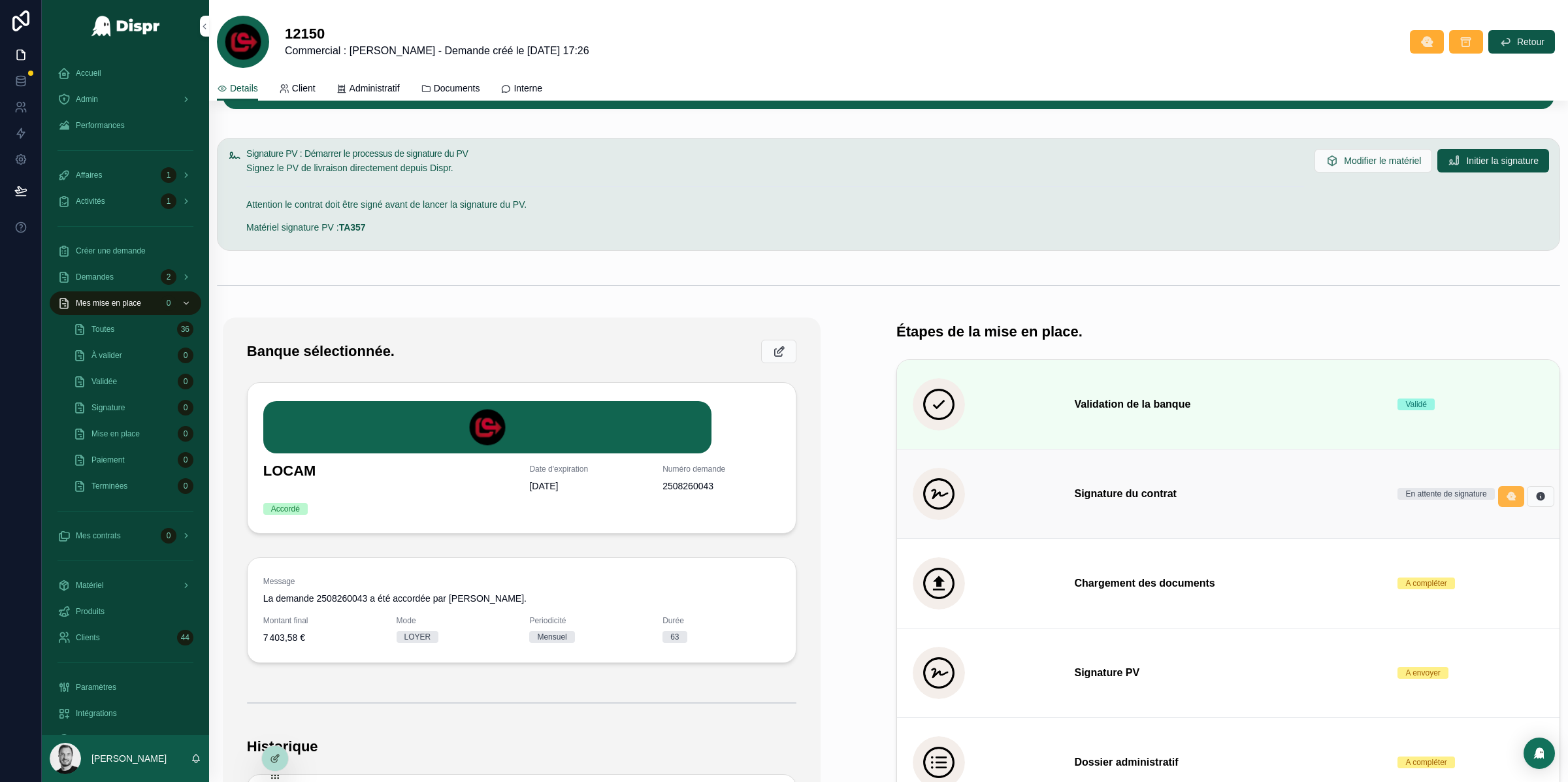
click at [1506, 497] on icon "scrollable content" at bounding box center [1511, 496] width 10 height 10
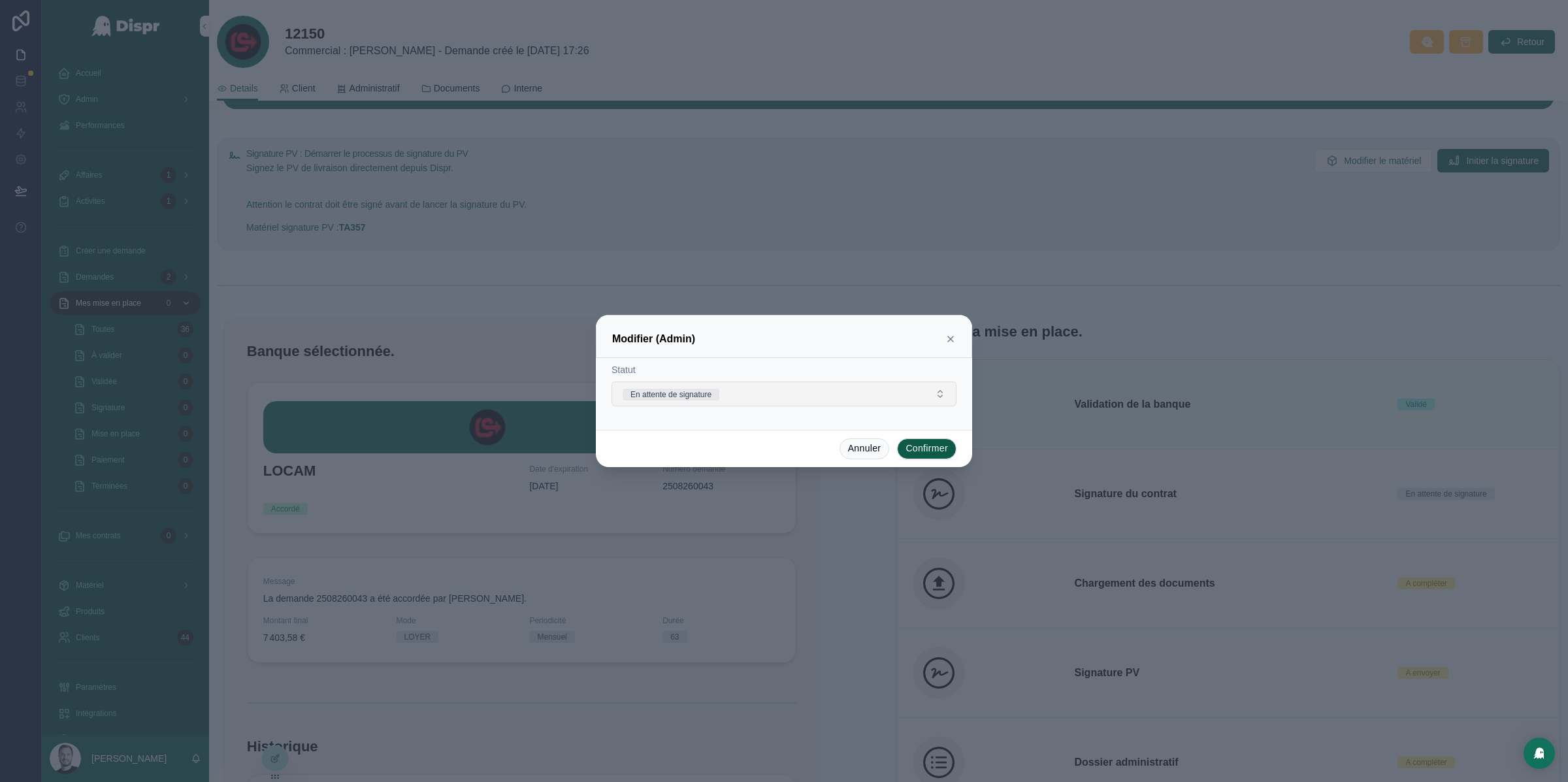
click at [746, 397] on button "En attente de signature" at bounding box center [784, 394] width 345 height 25
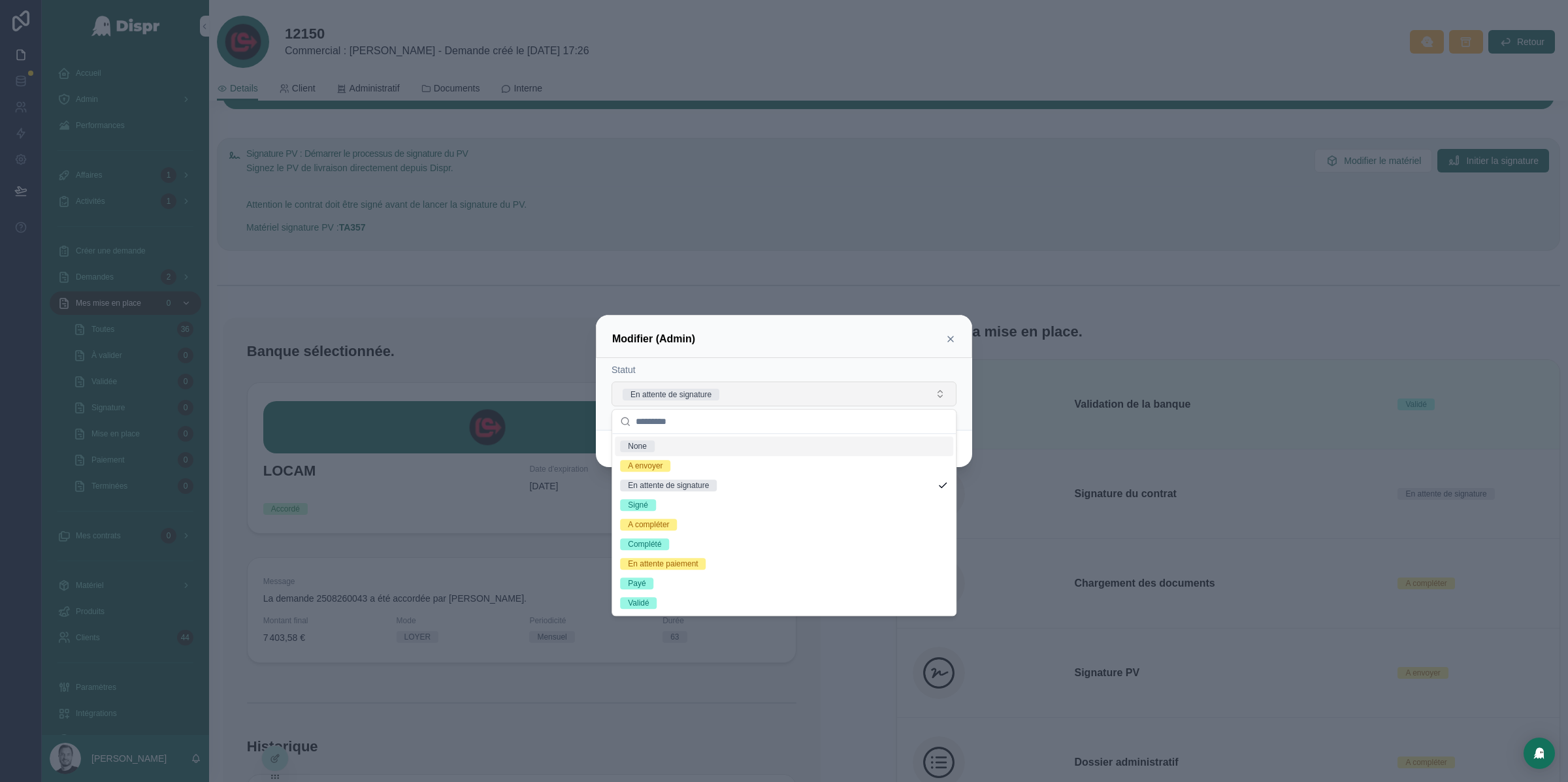
click at [746, 397] on button "En attente de signature" at bounding box center [784, 394] width 345 height 25
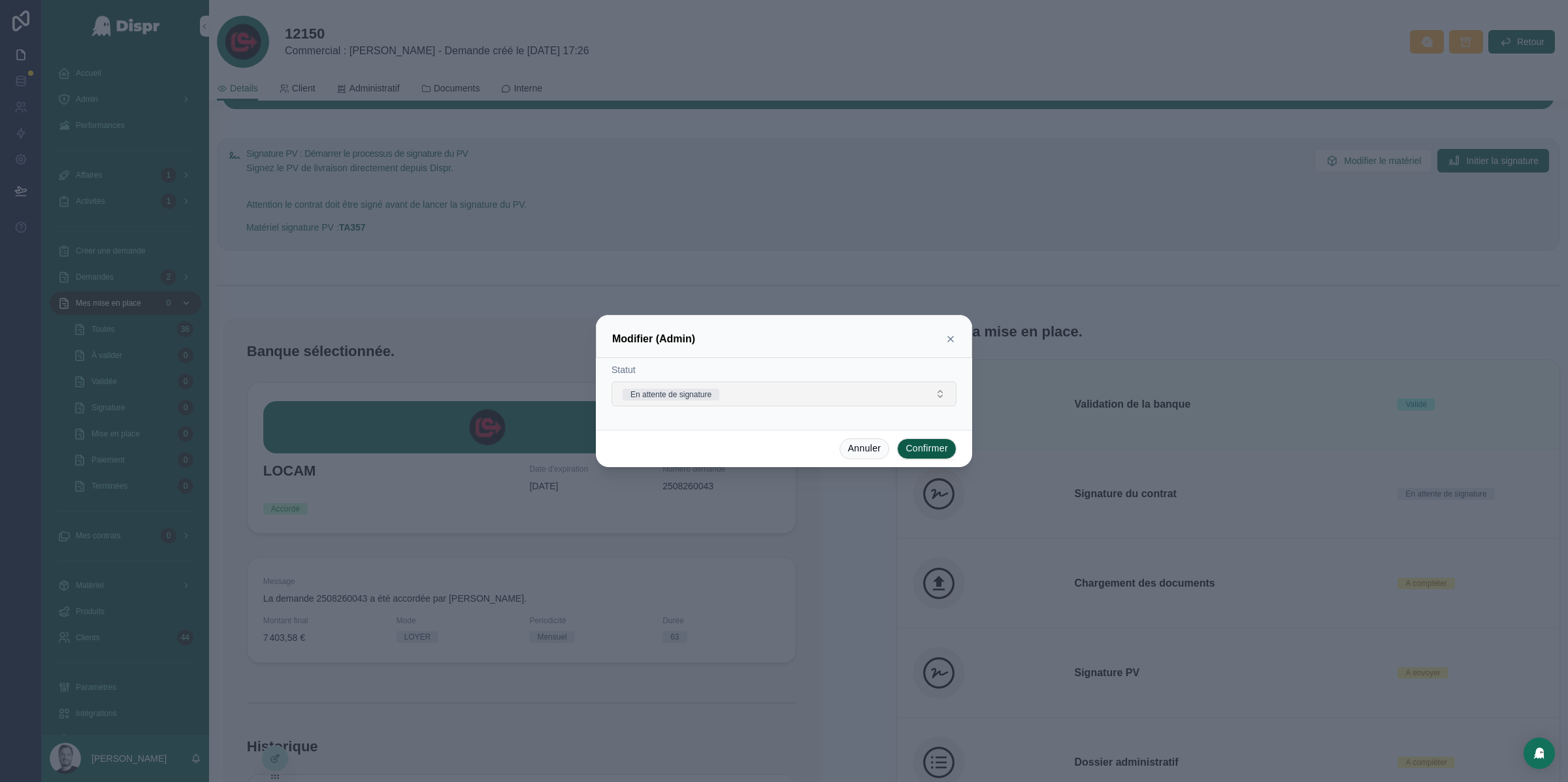
click at [746, 397] on button "En attente de signature" at bounding box center [784, 394] width 345 height 25
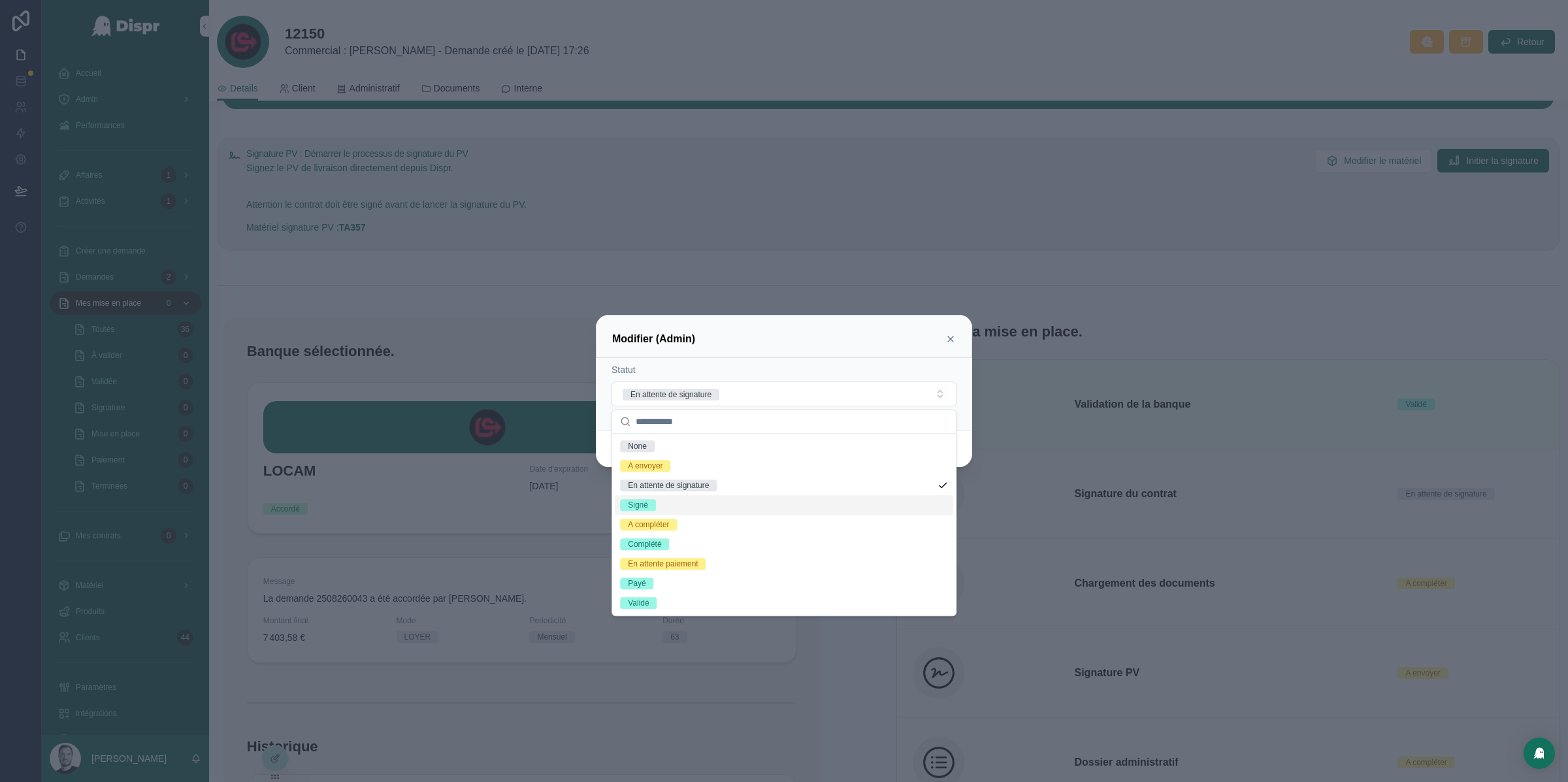
click at [744, 502] on div "Signé" at bounding box center [784, 504] width 338 height 20
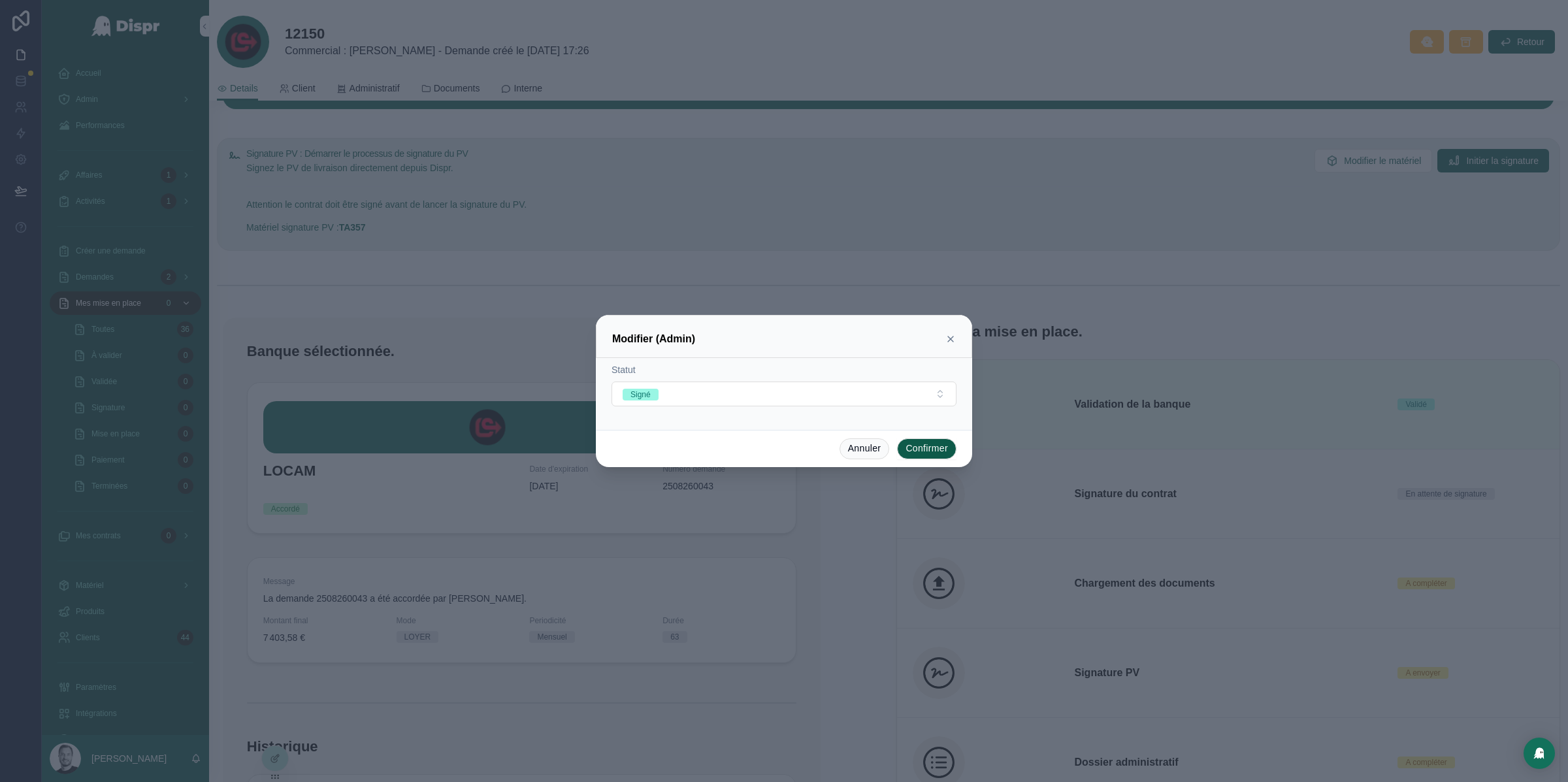
click at [945, 451] on button "Confirmer" at bounding box center [927, 448] width 60 height 21
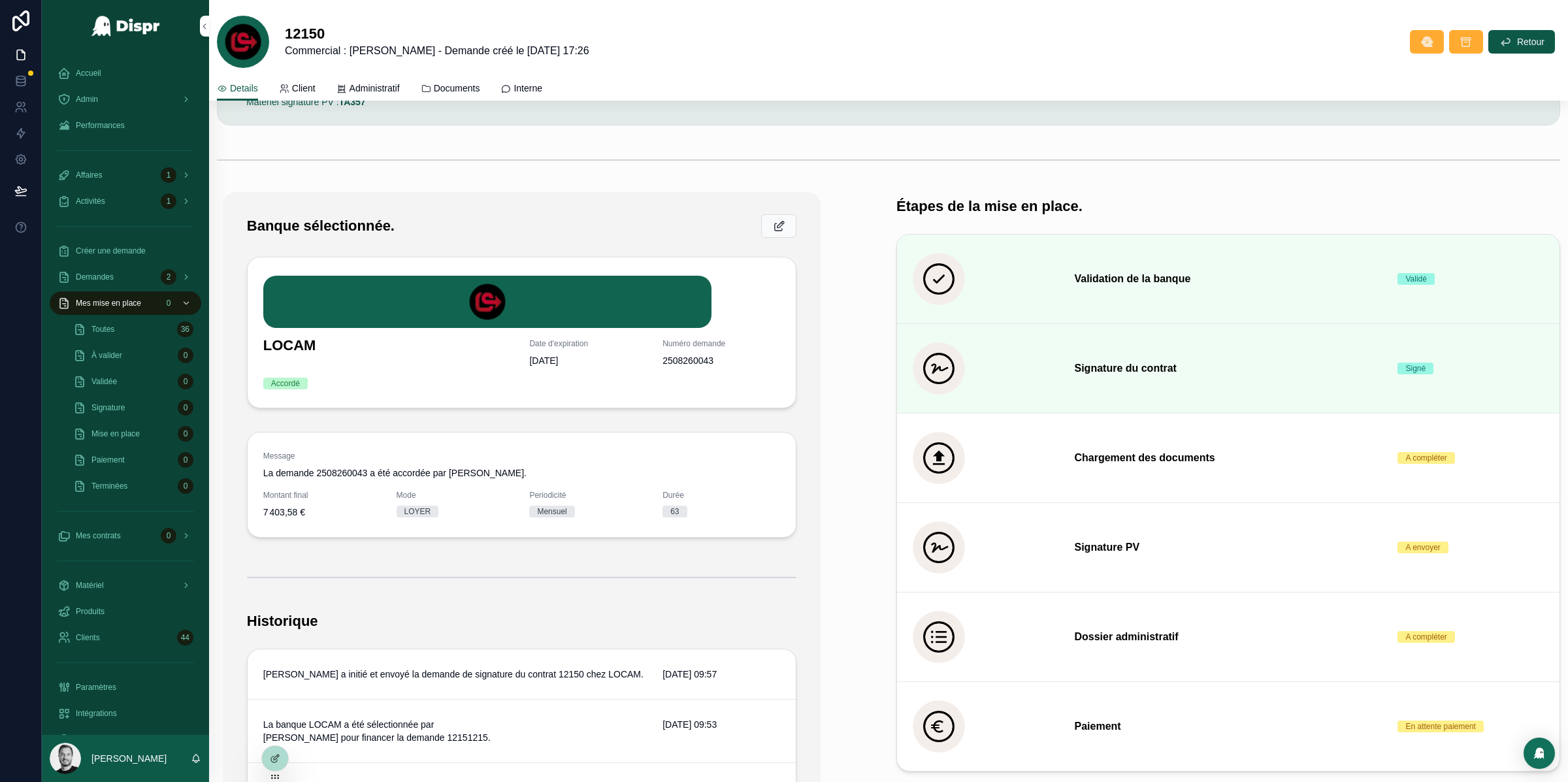
scroll to position [276, 0]
